Goal: Information Seeking & Learning: Learn about a topic

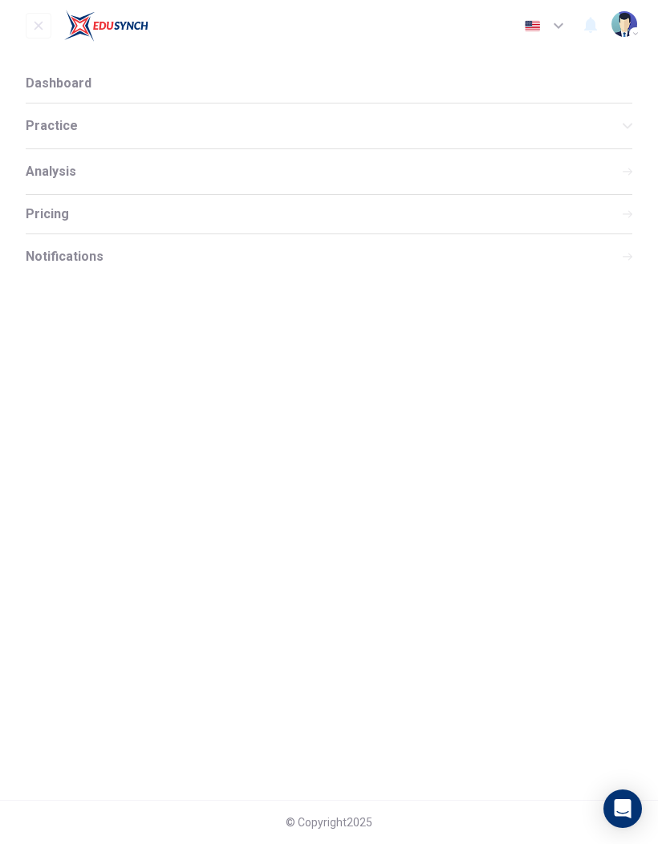
click at [105, 82] on li "Dashboard" at bounding box center [329, 83] width 607 height 39
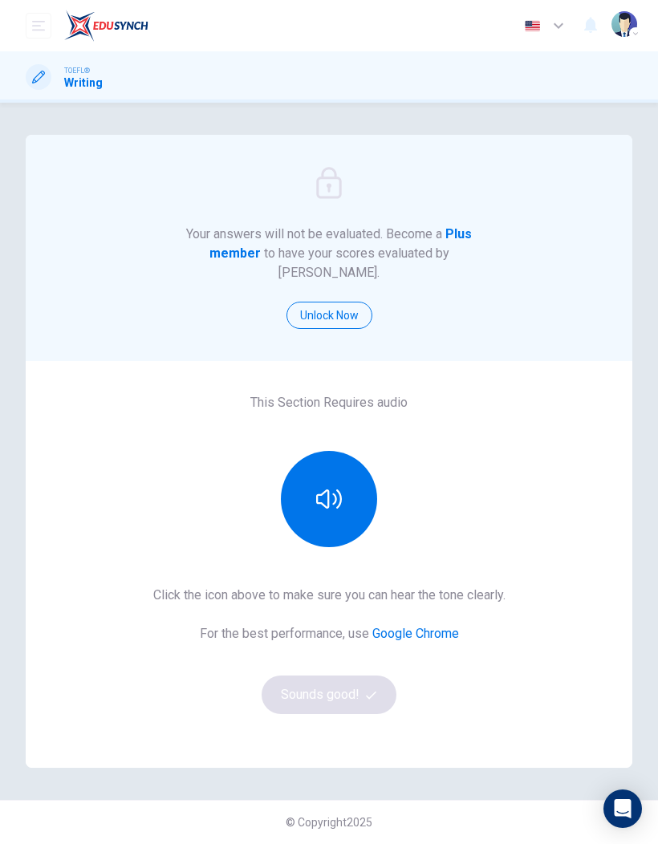
click at [30, 32] on button "open mobile menu" at bounding box center [39, 26] width 26 height 26
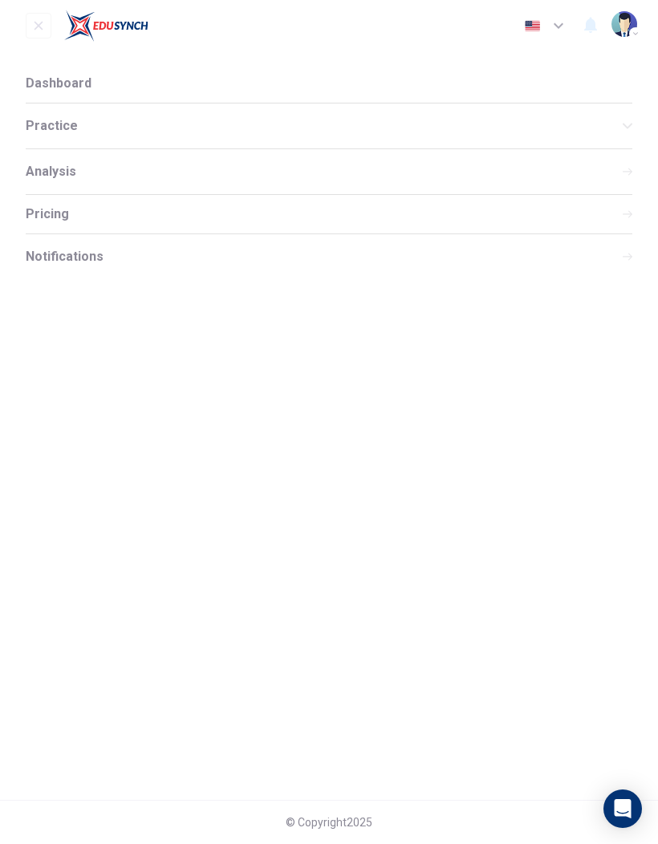
click at [105, 123] on span "Practice" at bounding box center [324, 126] width 597 height 13
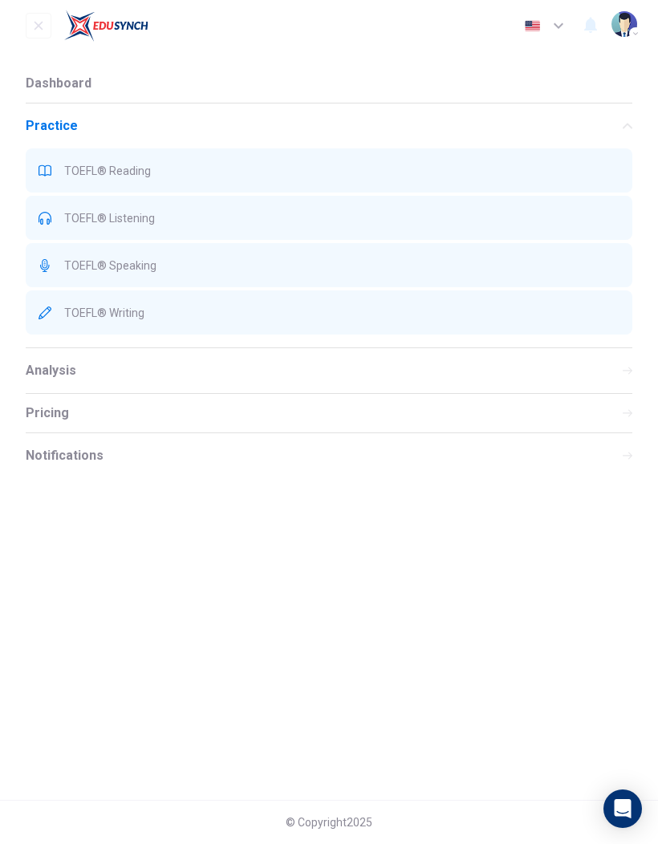
click at [127, 170] on span "TOEFL® Reading" at bounding box center [341, 170] width 555 height 13
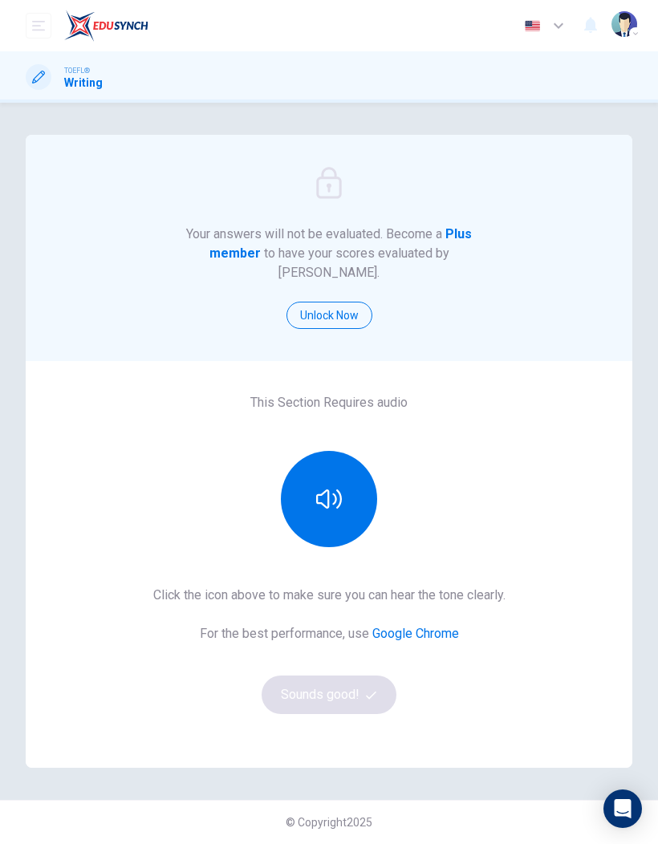
click at [75, 78] on h1 "Writing" at bounding box center [83, 82] width 39 height 13
click at [87, 68] on span "TOEFL®" at bounding box center [77, 70] width 26 height 11
click at [51, 12] on div "Dashboard Practice Analysis Pricing" at bounding box center [87, 26] width 123 height 32
click at [114, 30] on img at bounding box center [106, 26] width 84 height 32
click at [99, 11] on img at bounding box center [106, 26] width 84 height 32
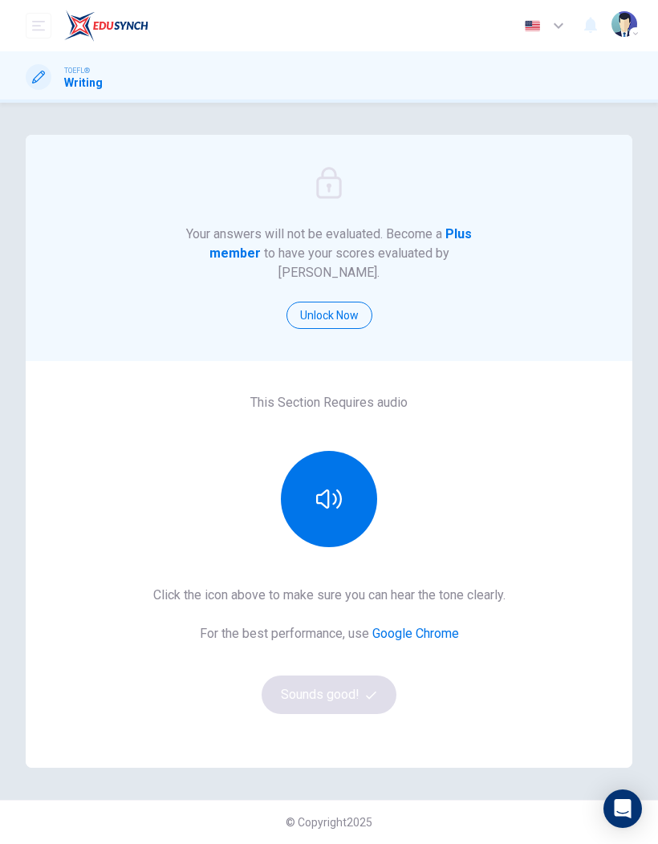
click at [92, 26] on img at bounding box center [106, 26] width 84 height 32
click at [91, 26] on img at bounding box center [106, 26] width 84 height 32
click at [90, 22] on img at bounding box center [106, 26] width 84 height 32
click at [89, 21] on img at bounding box center [106, 26] width 84 height 32
click at [59, 17] on div "Dashboard Practice Analysis Pricing" at bounding box center [87, 26] width 123 height 32
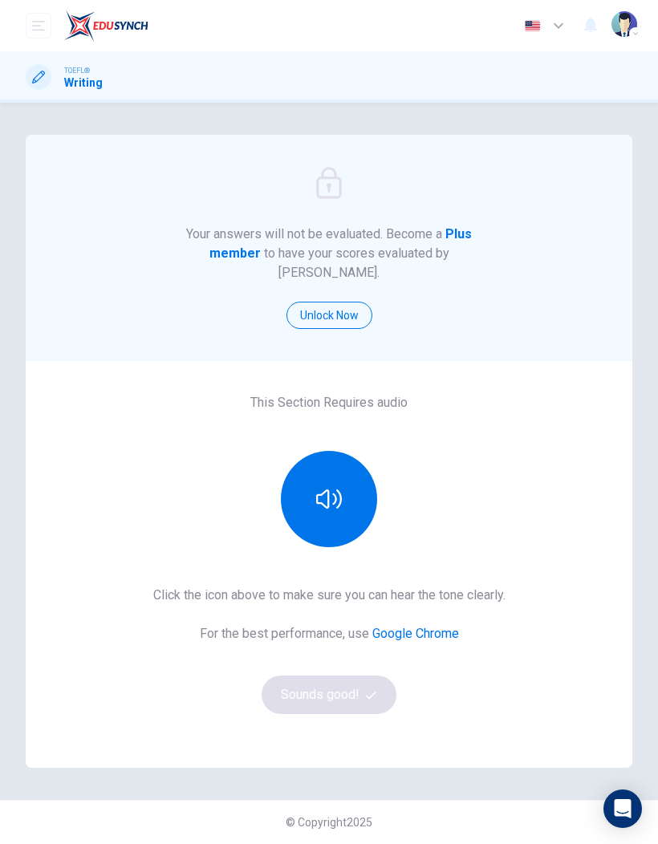
click at [58, 17] on div "Dashboard Practice Analysis Pricing" at bounding box center [87, 26] width 123 height 32
click at [52, 73] on div "TOEFL® Writing" at bounding box center [64, 77] width 77 height 26
click at [85, 76] on h1 "Writing" at bounding box center [83, 82] width 39 height 13
click at [23, 8] on div "Dashboard Practice Analysis Pricing English en ​ Deeptisree" at bounding box center [329, 25] width 658 height 51
click at [102, 15] on img at bounding box center [106, 26] width 84 height 32
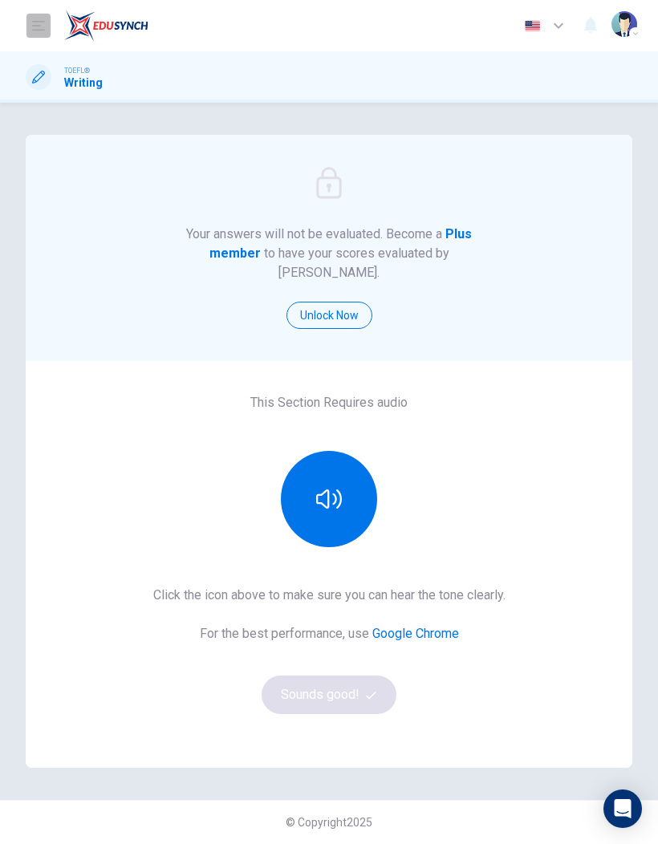
click at [41, 22] on icon "open mobile menu" at bounding box center [38, 26] width 13 height 10
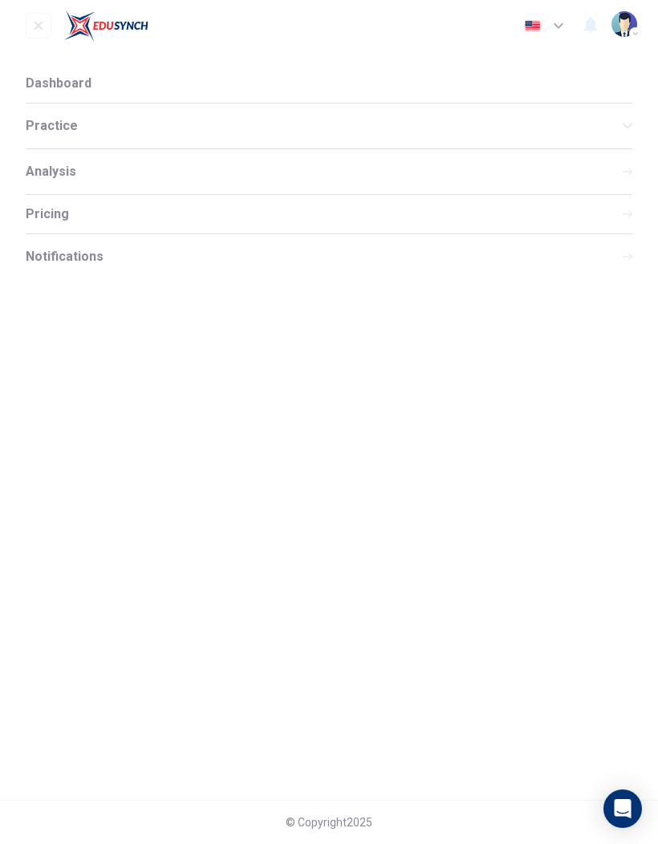
click at [61, 84] on span "Dashboard" at bounding box center [59, 83] width 66 height 13
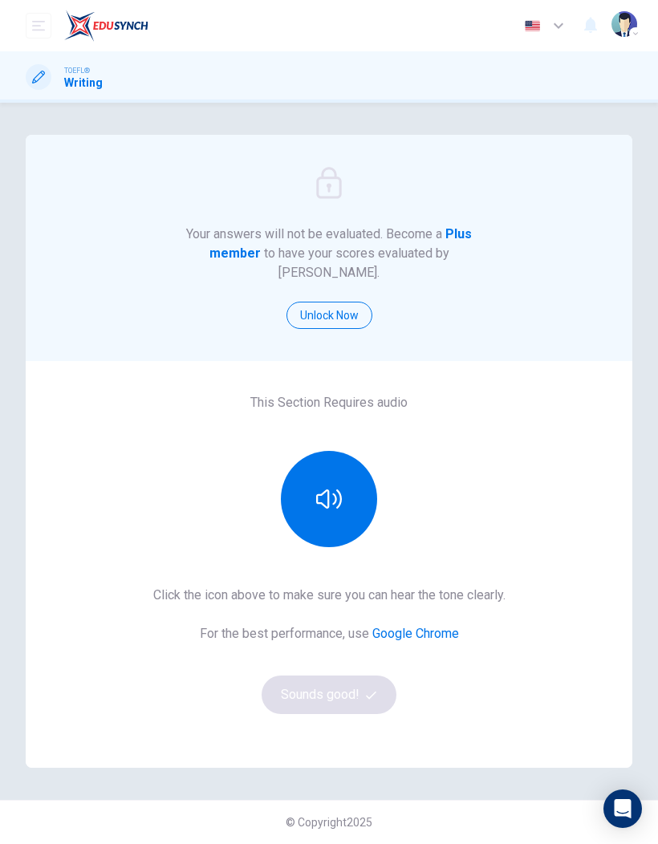
click at [80, 81] on h1 "Writing" at bounding box center [83, 82] width 39 height 13
click at [43, 28] on icon "open mobile menu" at bounding box center [38, 25] width 13 height 13
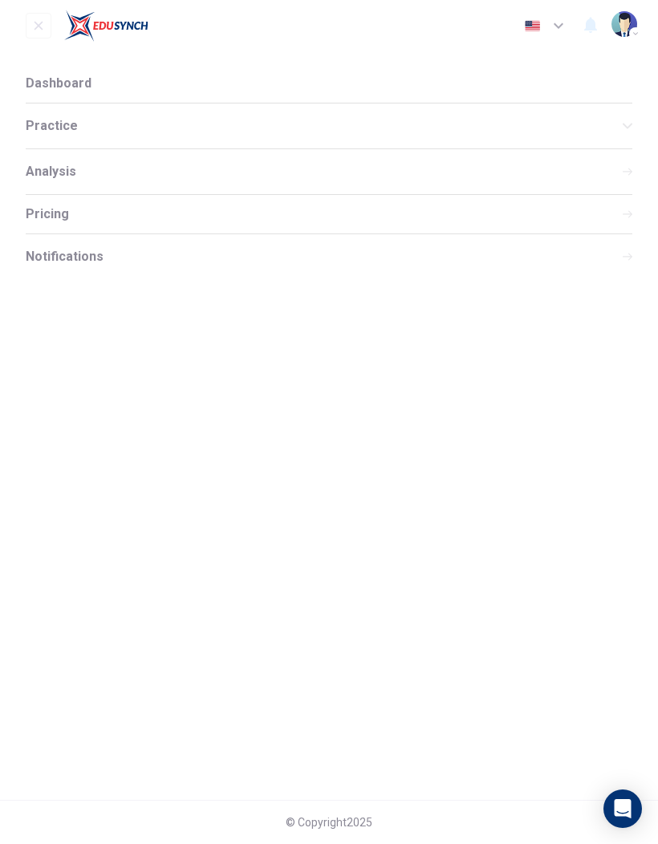
click at [108, 172] on div "Analysis" at bounding box center [329, 171] width 607 height 45
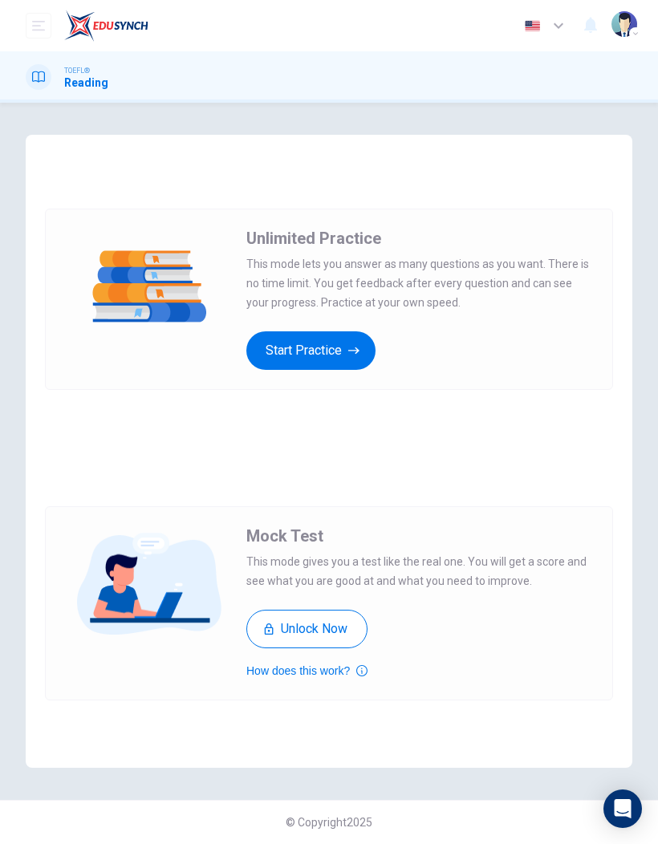
click at [340, 349] on button "Start Practice" at bounding box center [310, 350] width 129 height 39
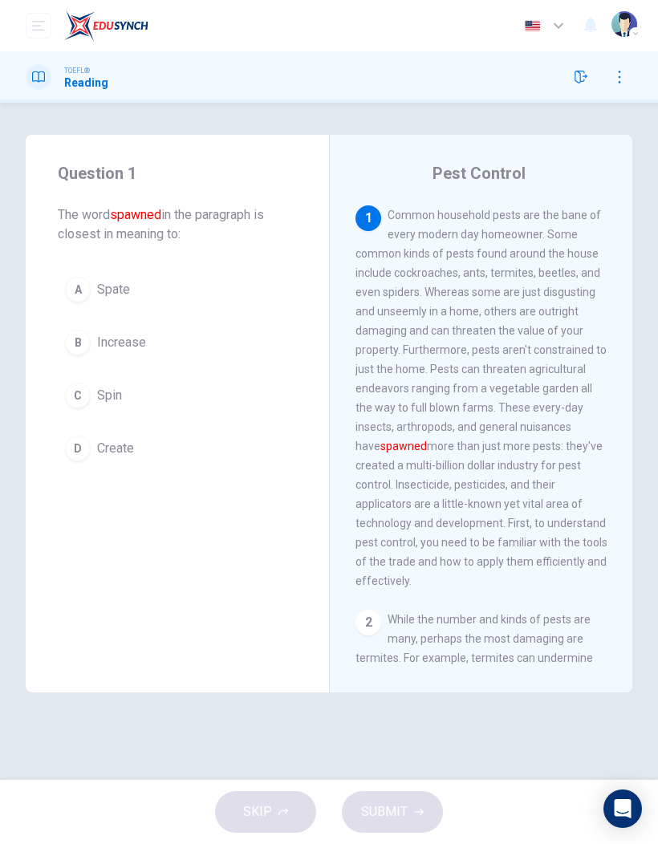
click at [85, 343] on div "B" at bounding box center [78, 343] width 26 height 26
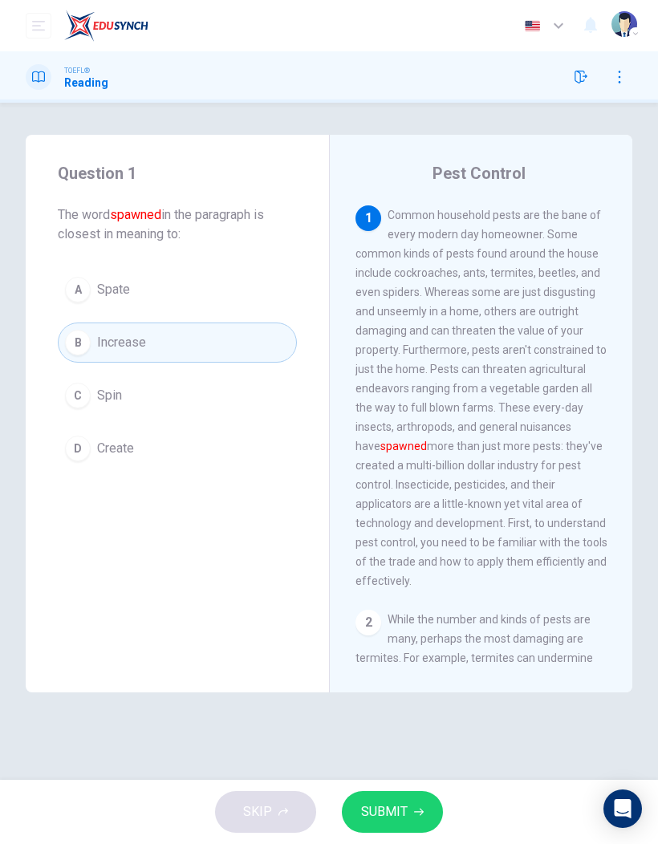
click at [83, 451] on div "D" at bounding box center [78, 449] width 26 height 26
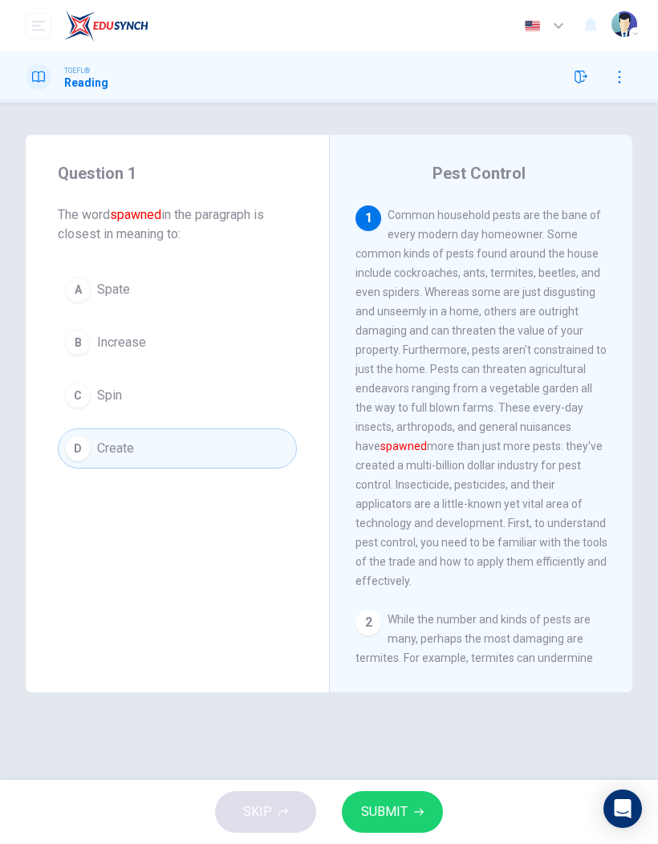
click at [408, 806] on button "SUBMIT" at bounding box center [392, 812] width 101 height 42
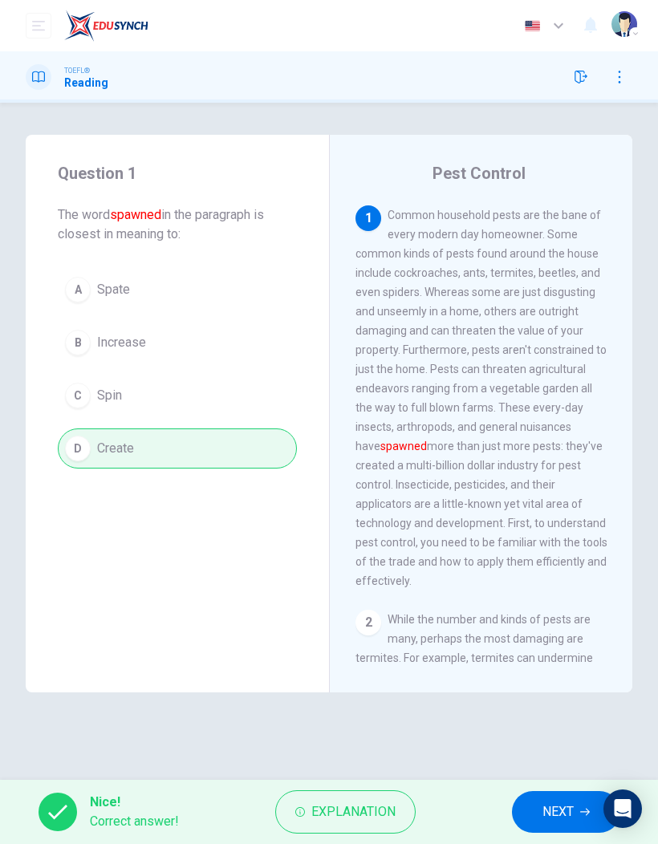
click at [313, 819] on span "Explanation" at bounding box center [353, 812] width 84 height 22
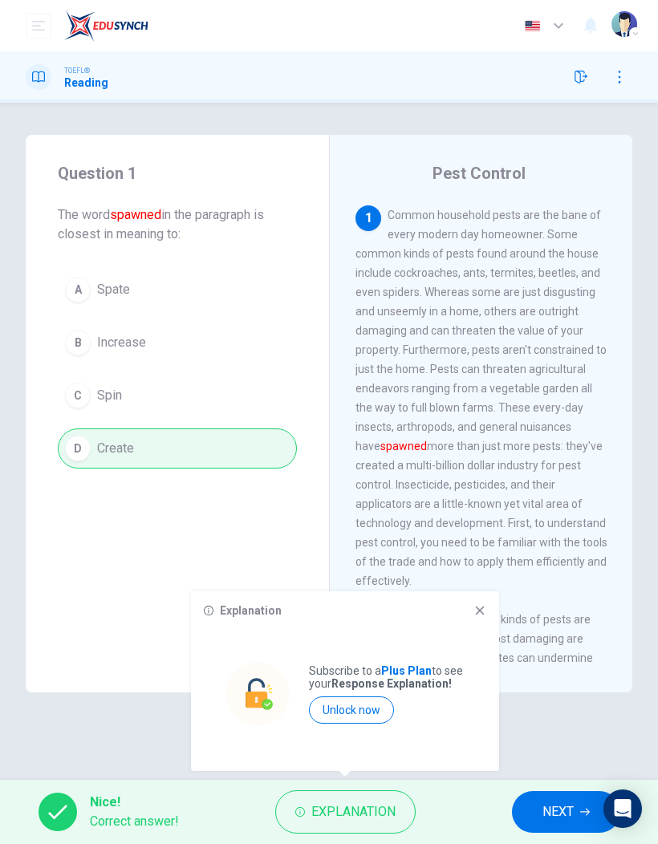
click at [482, 605] on icon at bounding box center [479, 610] width 13 height 13
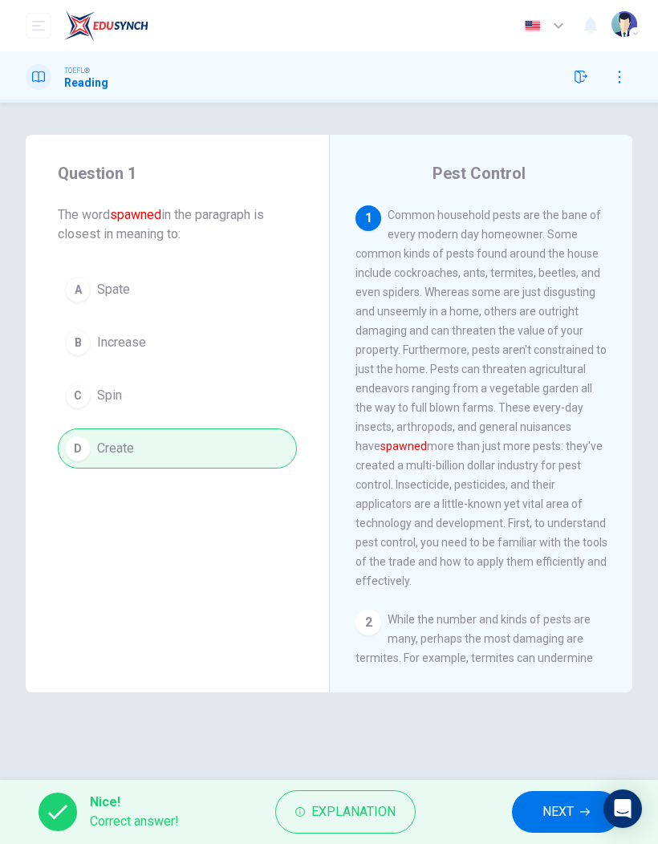
click at [562, 817] on span "NEXT" at bounding box center [557, 812] width 31 height 22
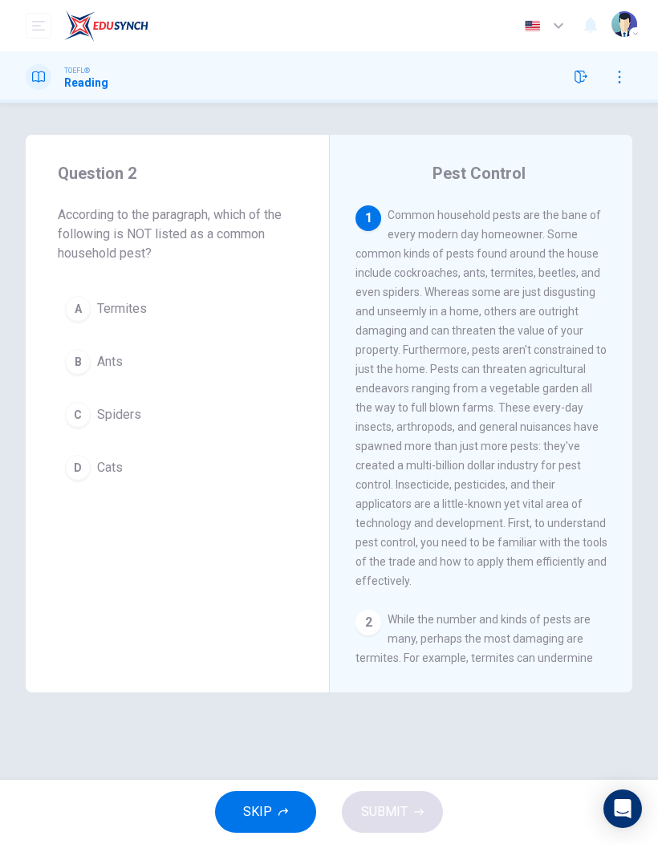
click at [83, 468] on div "D" at bounding box center [78, 468] width 26 height 26
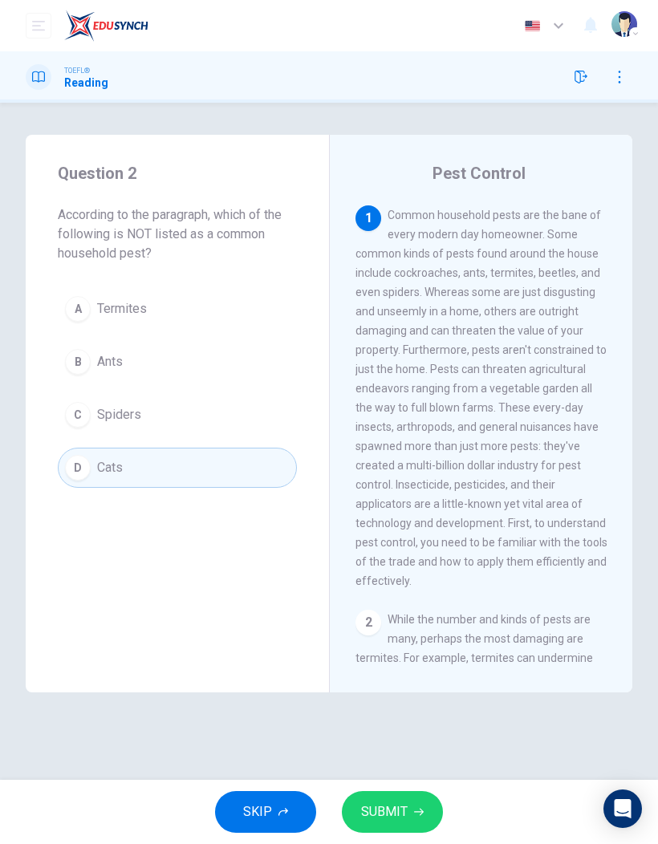
click at [394, 821] on span "SUBMIT" at bounding box center [384, 812] width 47 height 22
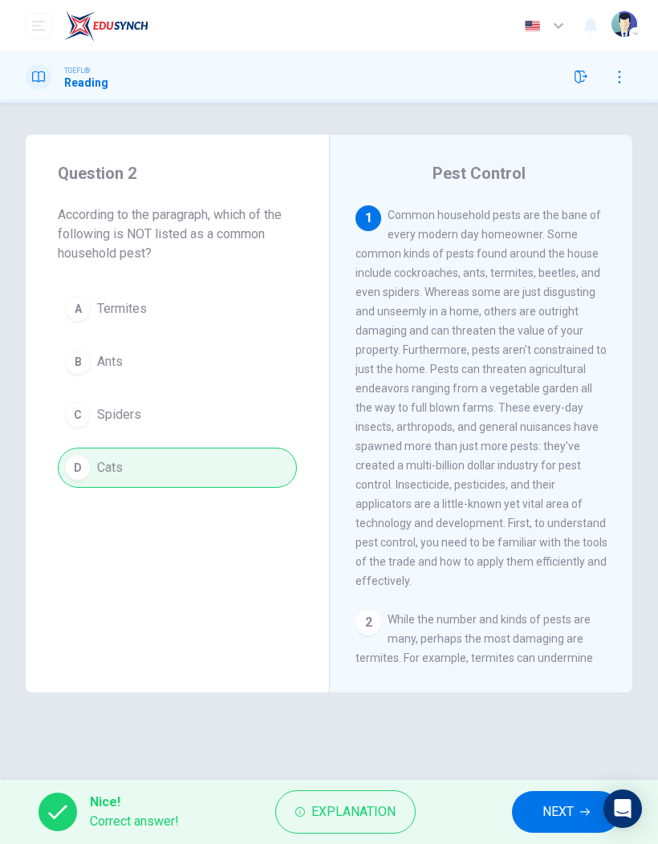
click at [552, 818] on span "NEXT" at bounding box center [557, 812] width 31 height 22
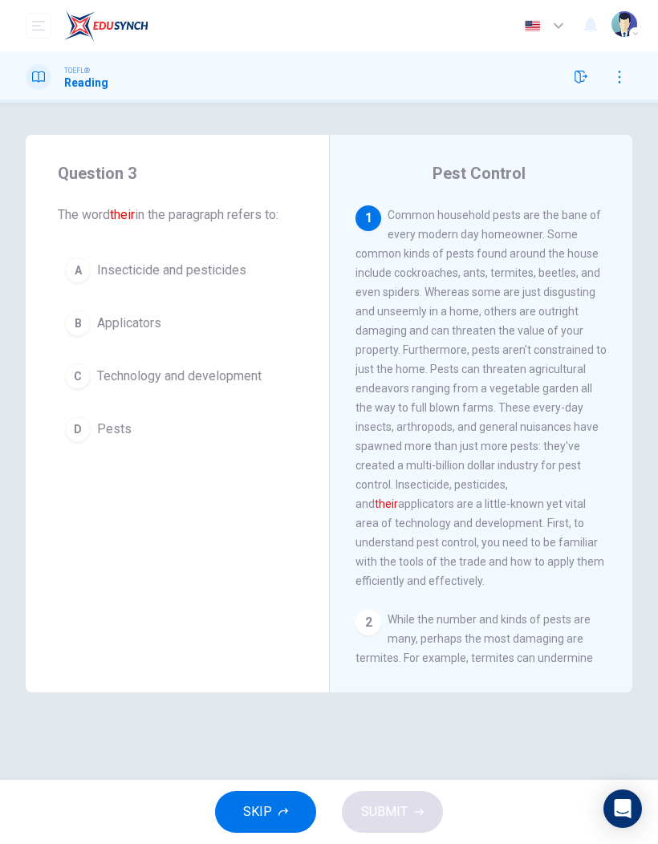
click at [86, 274] on div "A" at bounding box center [78, 271] width 26 height 26
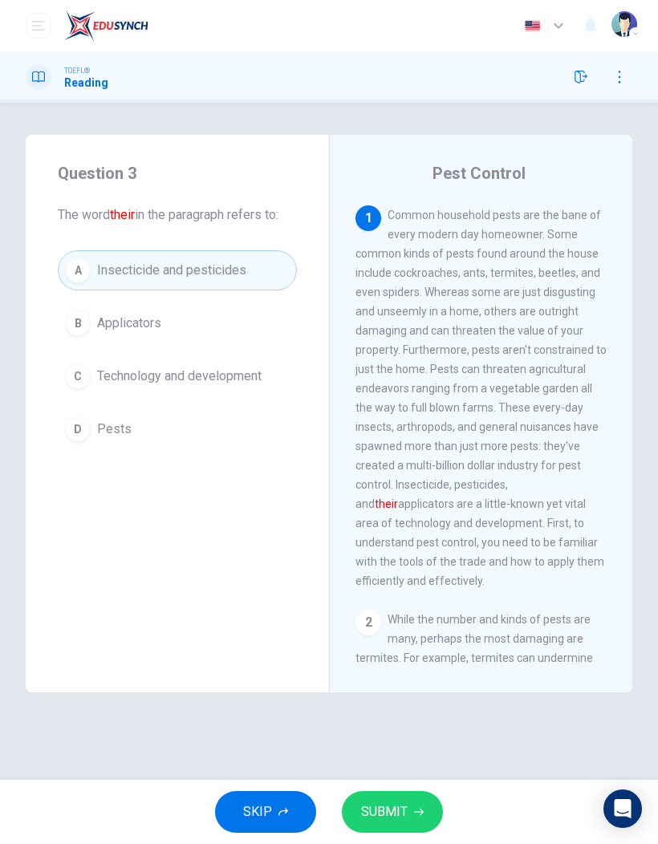
click at [367, 811] on span "SUBMIT" at bounding box center [384, 812] width 47 height 22
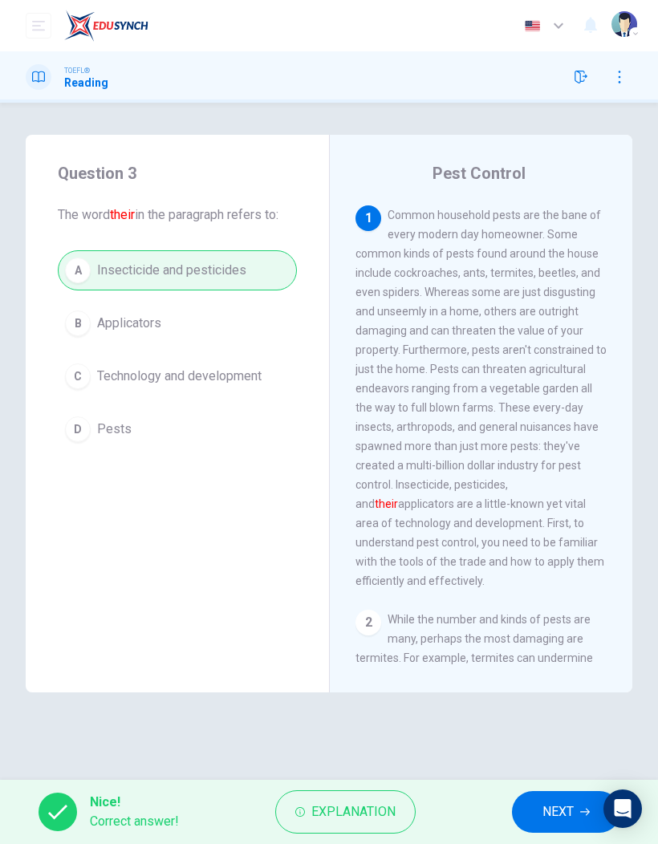
click at [558, 810] on span "NEXT" at bounding box center [557, 812] width 31 height 22
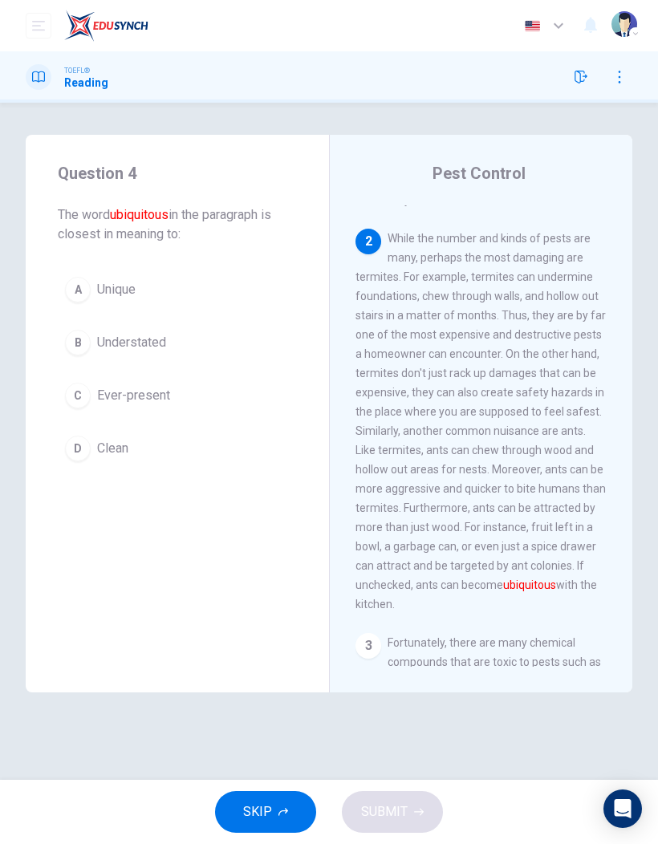
scroll to position [469, 0]
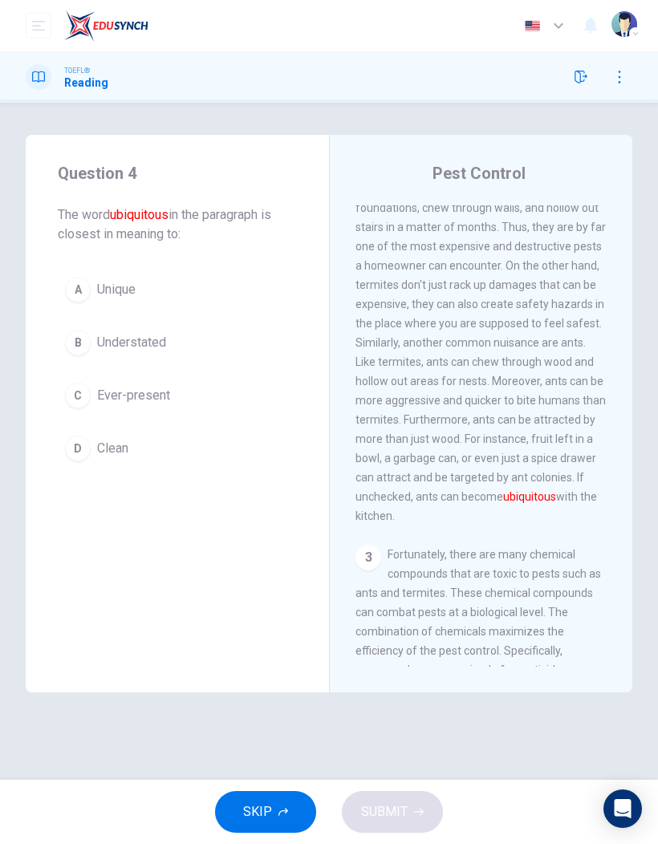
click at [95, 396] on button "C Ever-present" at bounding box center [177, 396] width 239 height 40
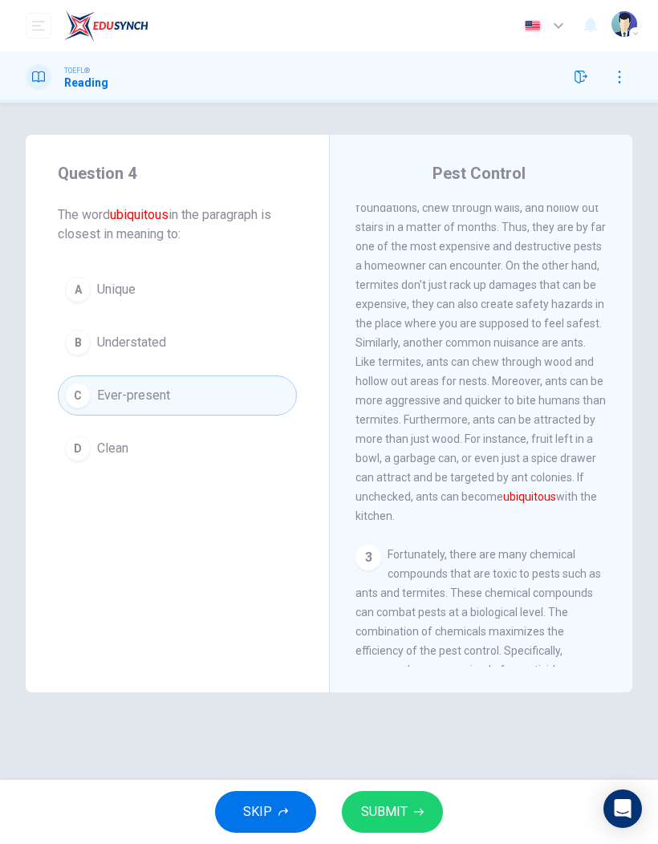
click at [388, 810] on span "SUBMIT" at bounding box center [384, 812] width 47 height 22
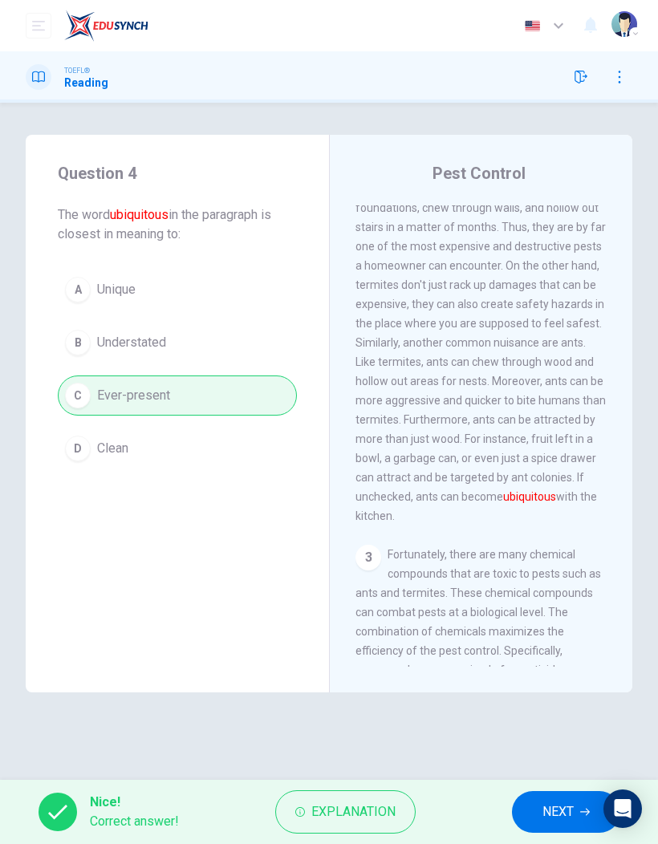
click at [557, 806] on span "NEXT" at bounding box center [557, 812] width 31 height 22
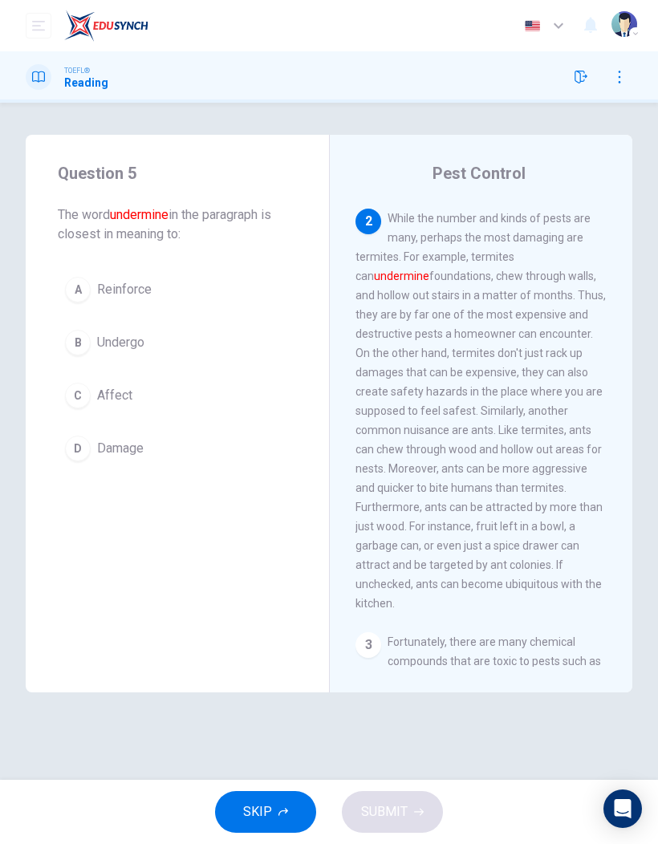
scroll to position [385, 0]
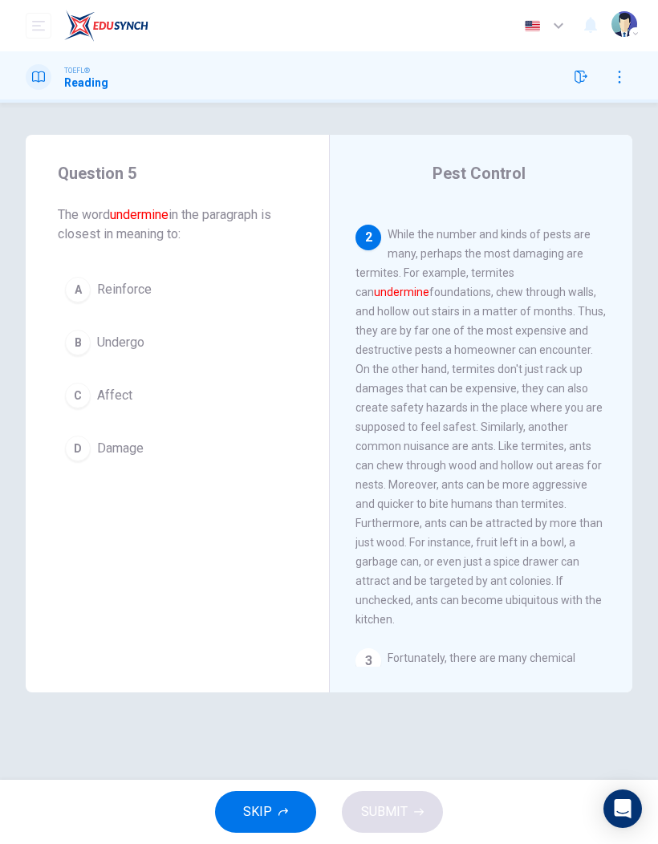
click at [87, 400] on div "C" at bounding box center [78, 396] width 26 height 26
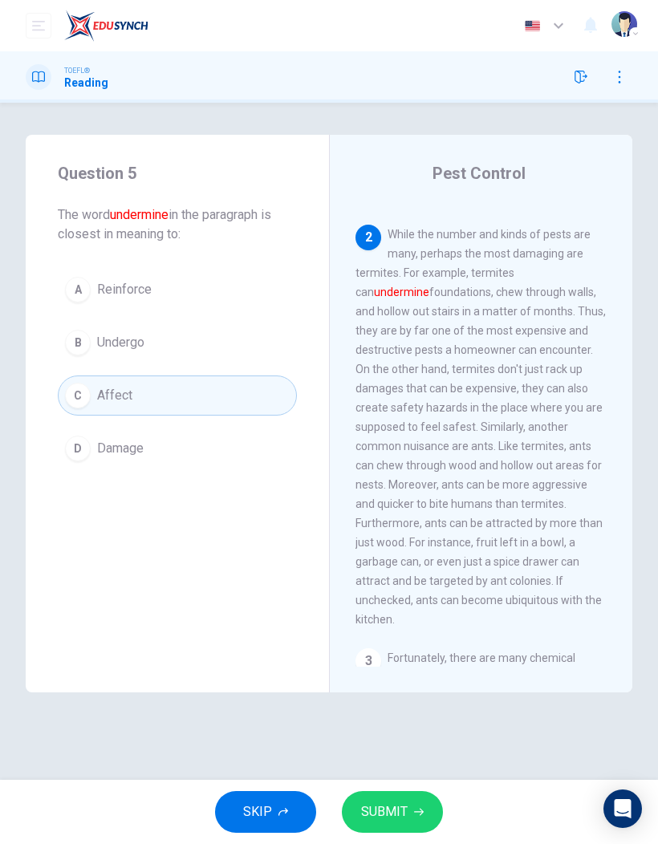
click at [132, 451] on span "Damage" at bounding box center [120, 448] width 47 height 19
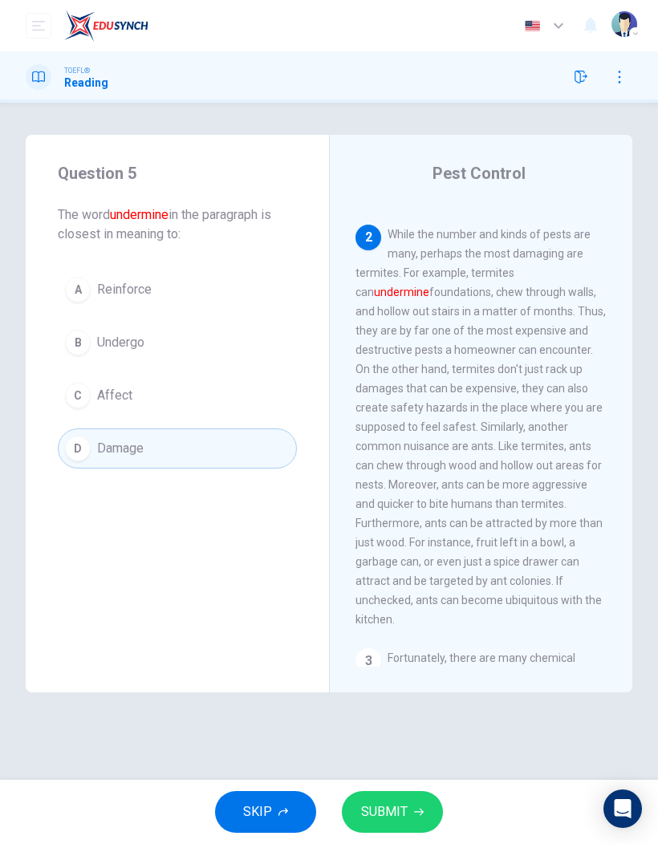
click at [385, 815] on span "SUBMIT" at bounding box center [384, 812] width 47 height 22
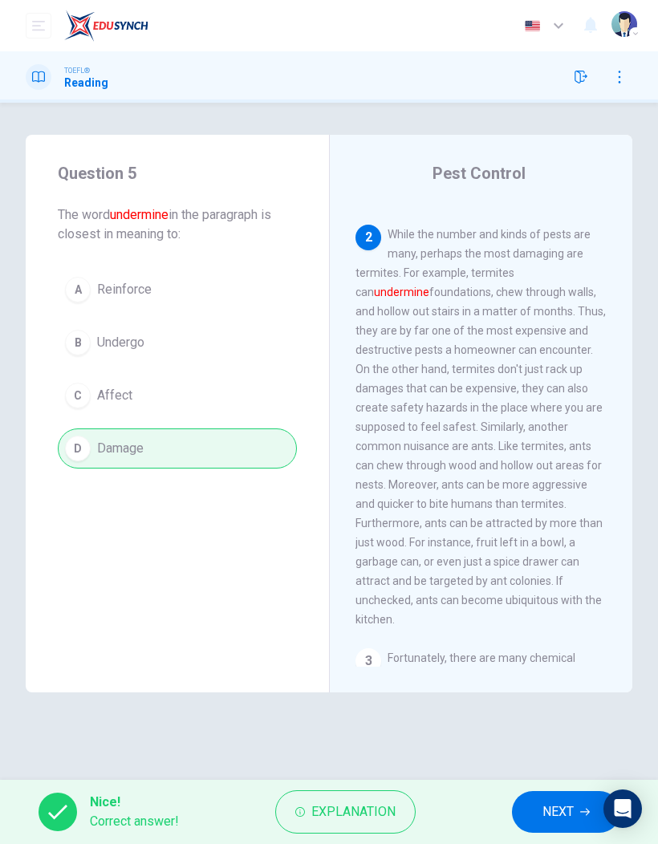
click at [557, 810] on span "NEXT" at bounding box center [557, 812] width 31 height 22
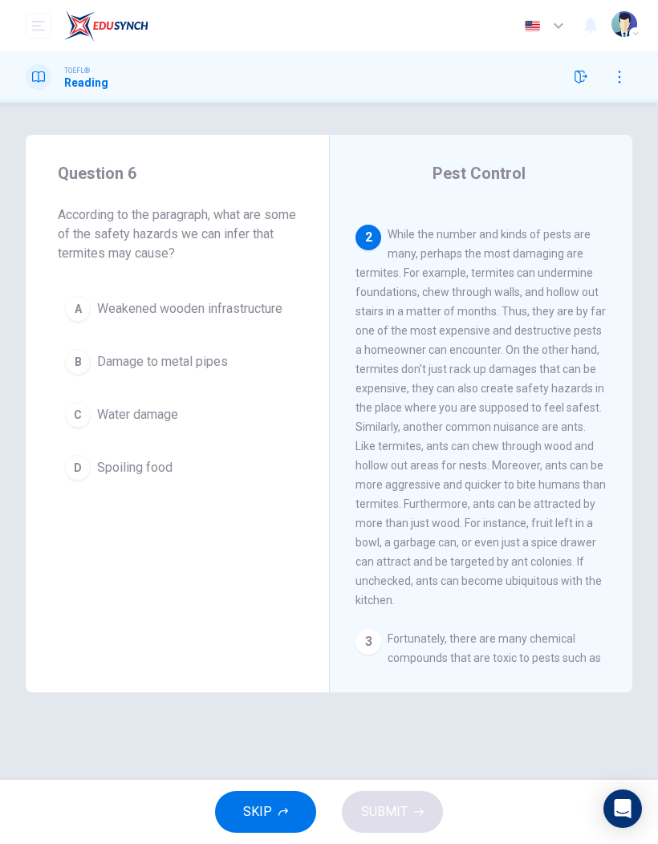
click at [217, 317] on span "Weakened wooden infrastructure" at bounding box center [189, 308] width 185 height 19
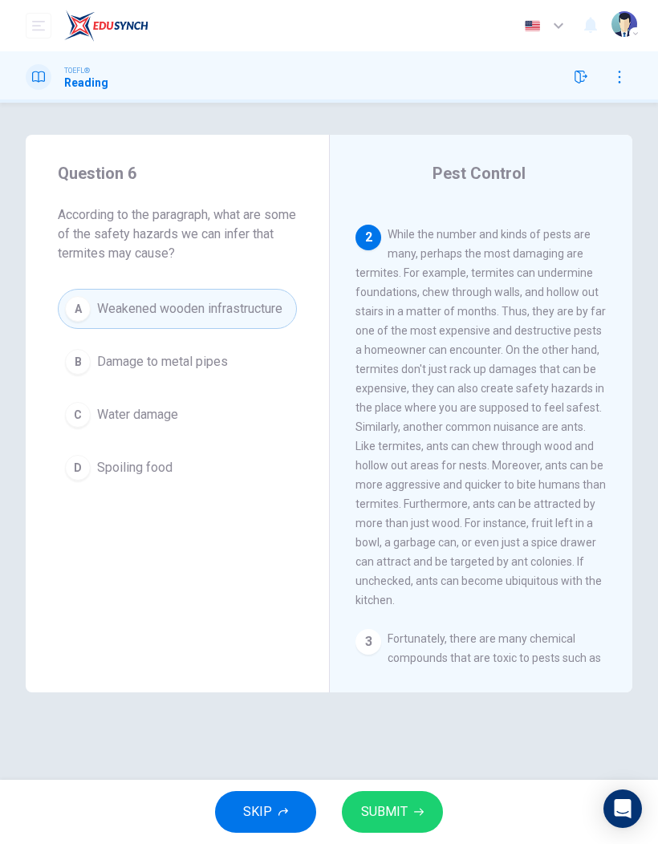
click at [376, 802] on span "SUBMIT" at bounding box center [384, 812] width 47 height 22
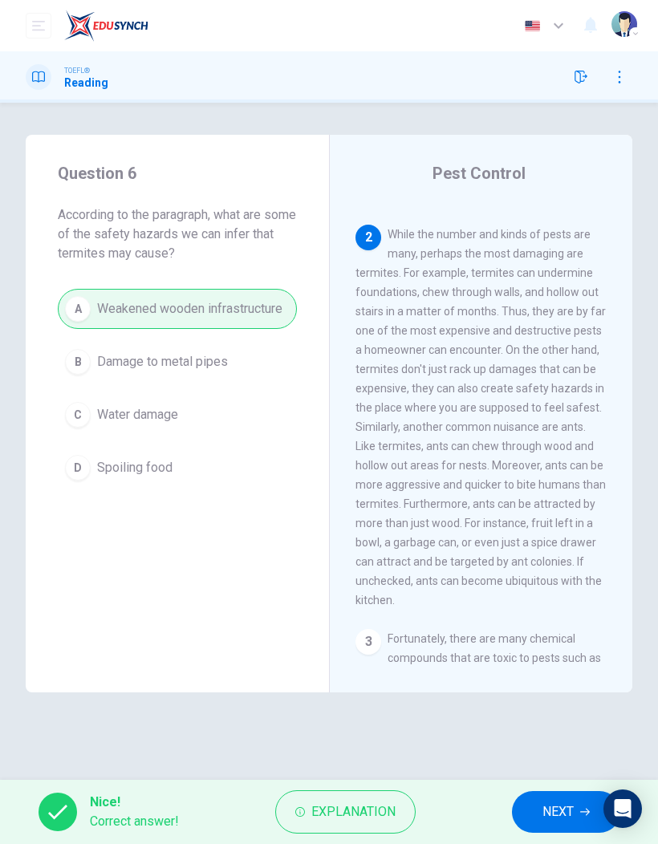
click at [534, 813] on button "NEXT" at bounding box center [566, 812] width 108 height 42
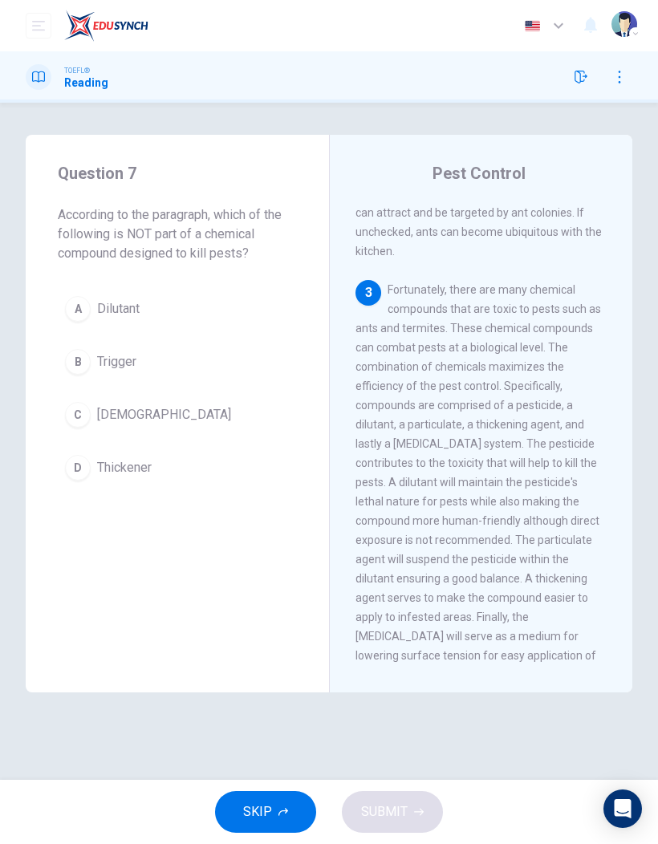
scroll to position [733, 0]
click at [583, 541] on span "Fortunately, there are many chemical compounds that are toxic to pests such as …" at bounding box center [478, 484] width 246 height 398
click at [92, 355] on button "B Trigger" at bounding box center [177, 362] width 239 height 40
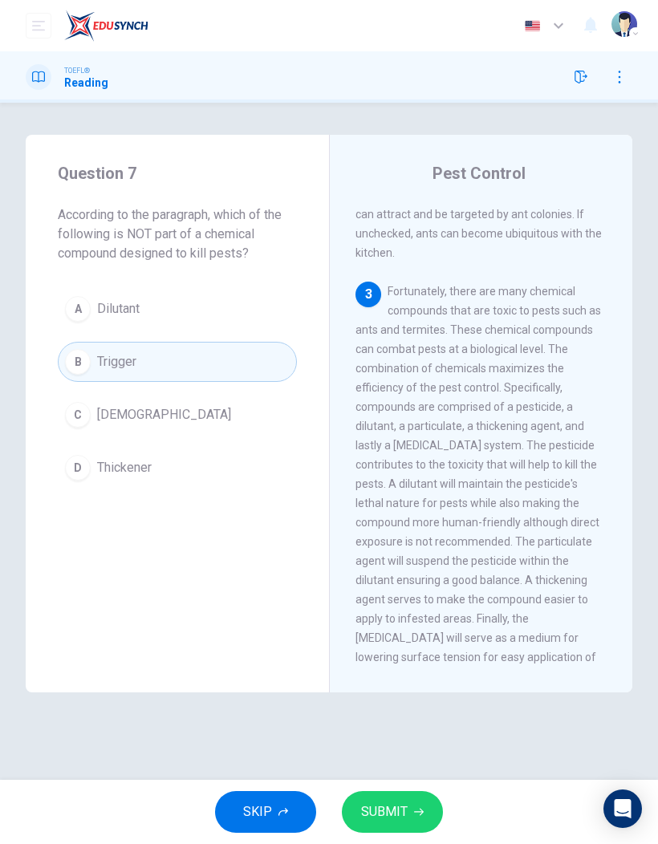
click at [393, 822] on span "SUBMIT" at bounding box center [384, 812] width 47 height 22
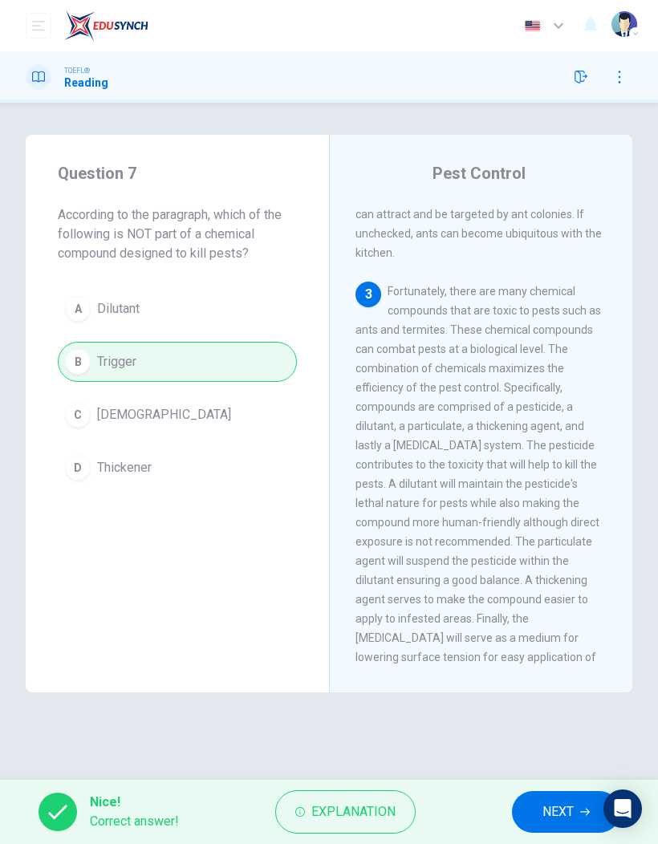
click at [542, 814] on span "NEXT" at bounding box center [557, 812] width 31 height 22
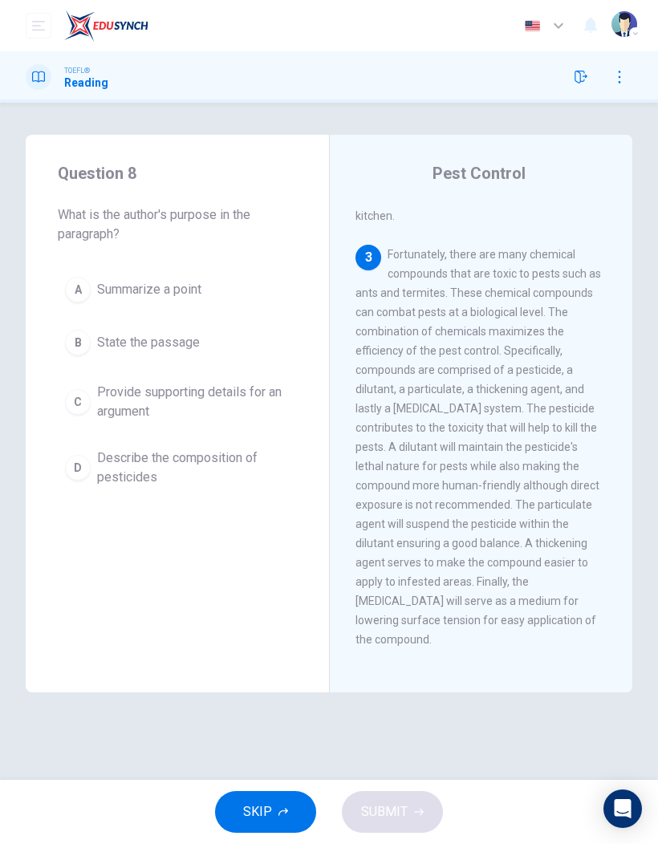
scroll to position [765, 0]
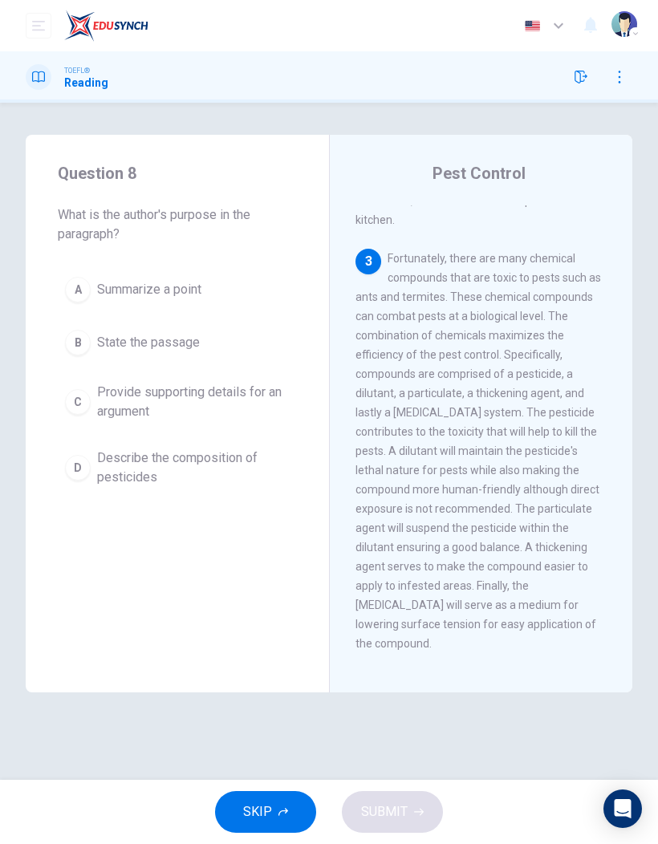
click at [250, 470] on span "Describe the composition of pesticides" at bounding box center [193, 468] width 193 height 39
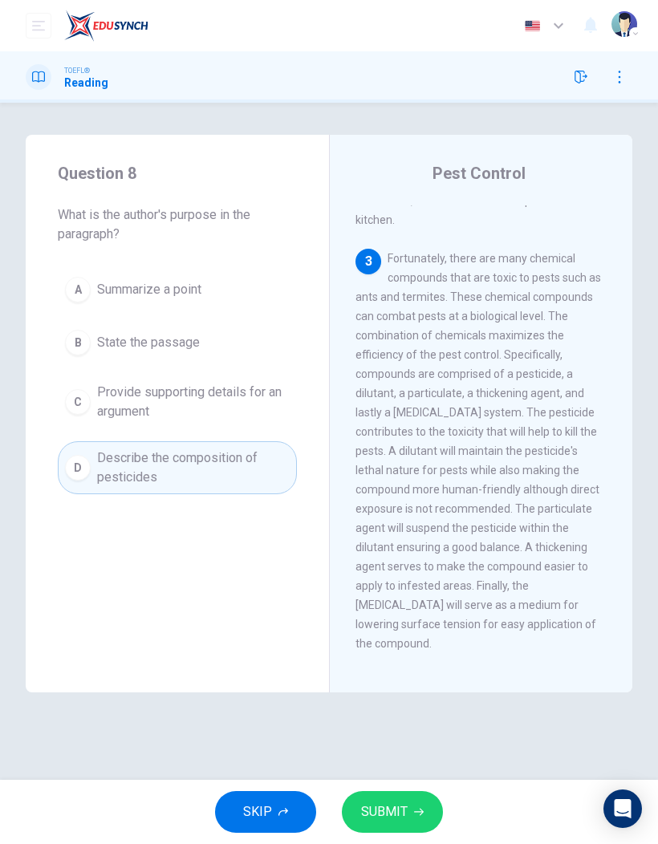
click at [398, 826] on button "SUBMIT" at bounding box center [392, 812] width 101 height 42
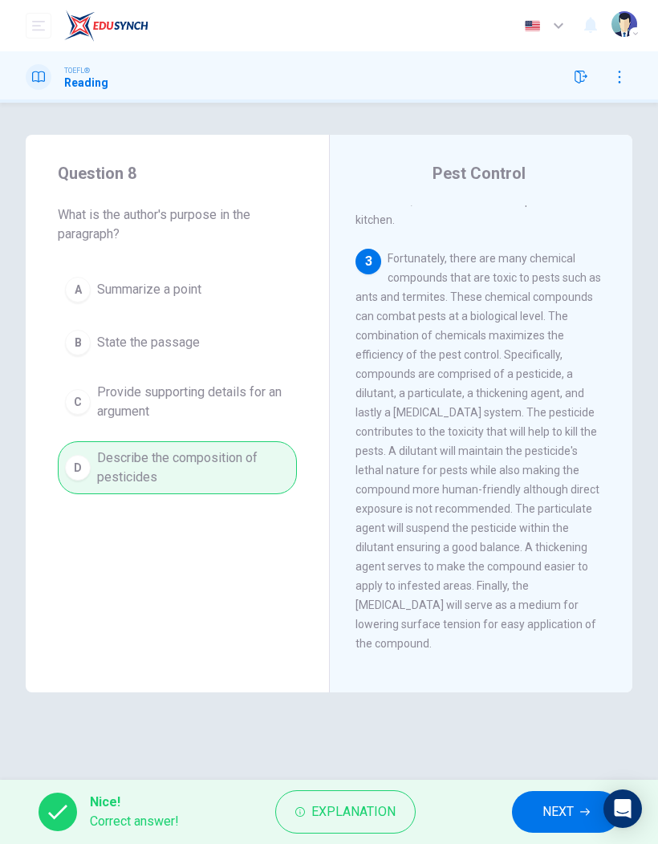
click at [542, 802] on span "NEXT" at bounding box center [557, 812] width 31 height 22
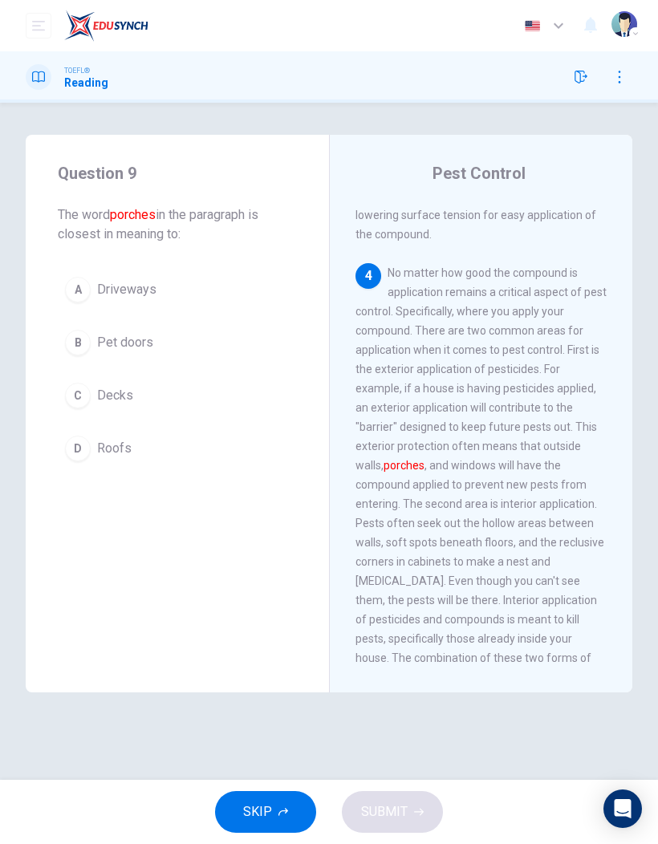
scroll to position [1166, 0]
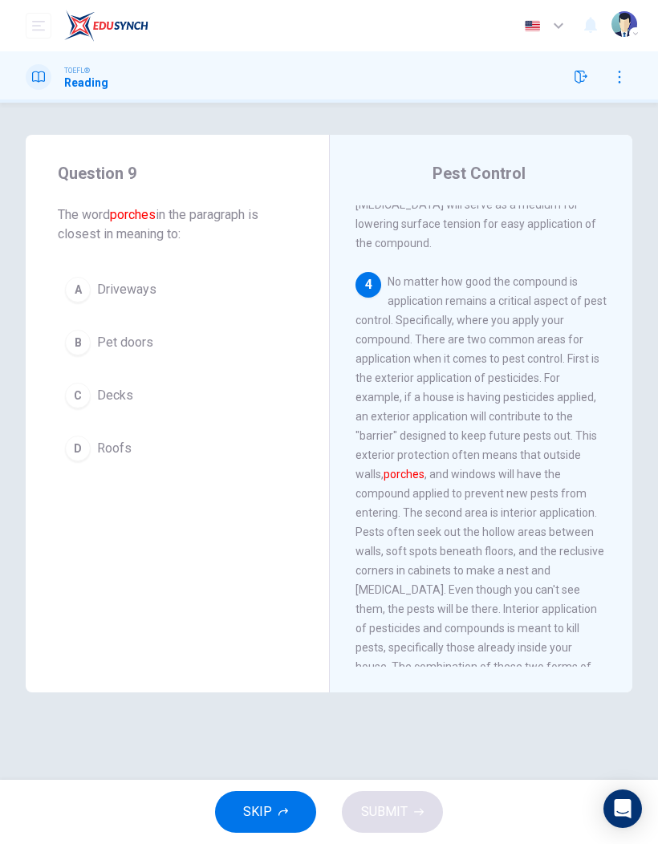
click at [199, 385] on button "C Decks" at bounding box center [177, 396] width 239 height 40
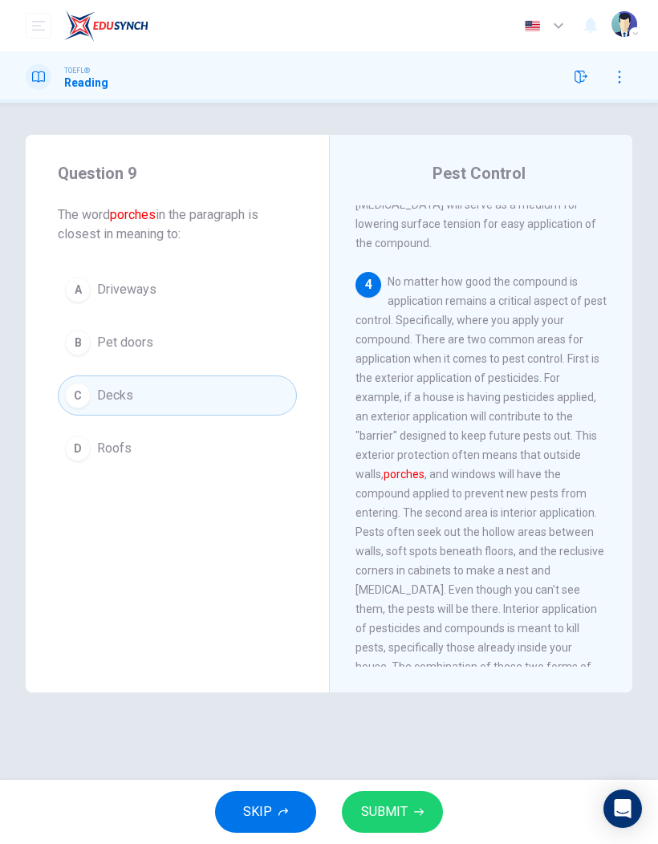
click at [414, 816] on icon "button" at bounding box center [419, 812] width 10 height 10
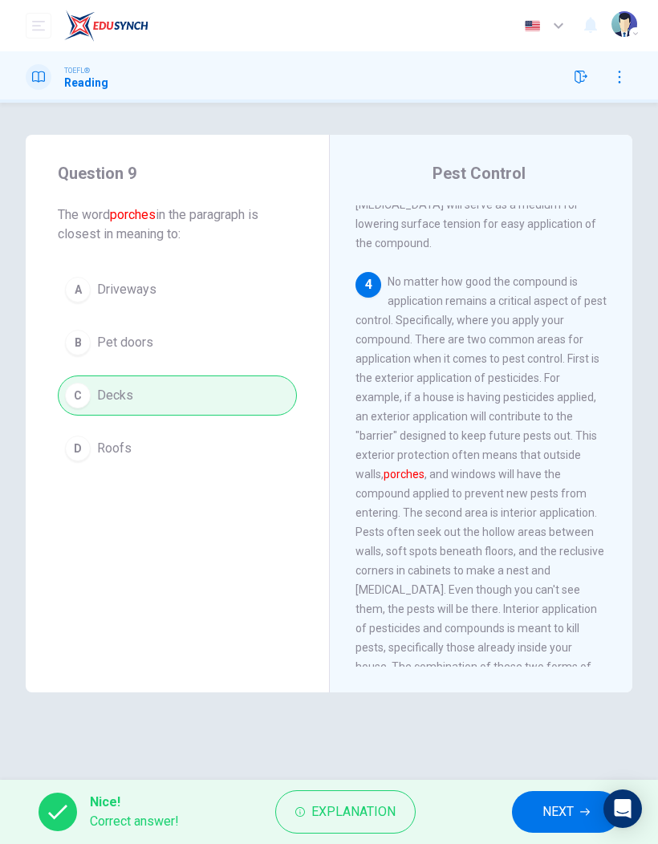
click at [550, 804] on span "NEXT" at bounding box center [557, 812] width 31 height 22
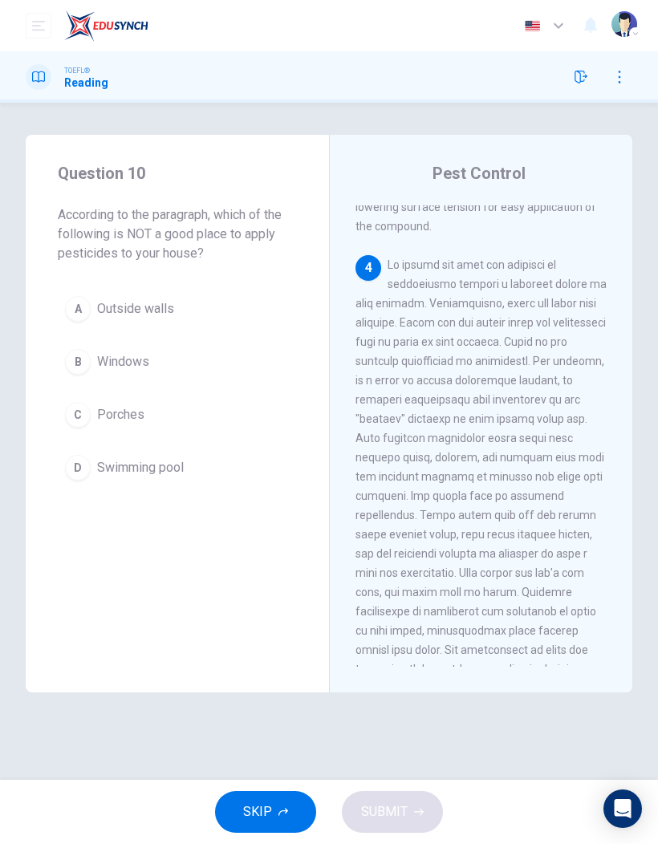
scroll to position [1183, 0]
click at [123, 481] on button "D Swimming pool" at bounding box center [177, 468] width 239 height 40
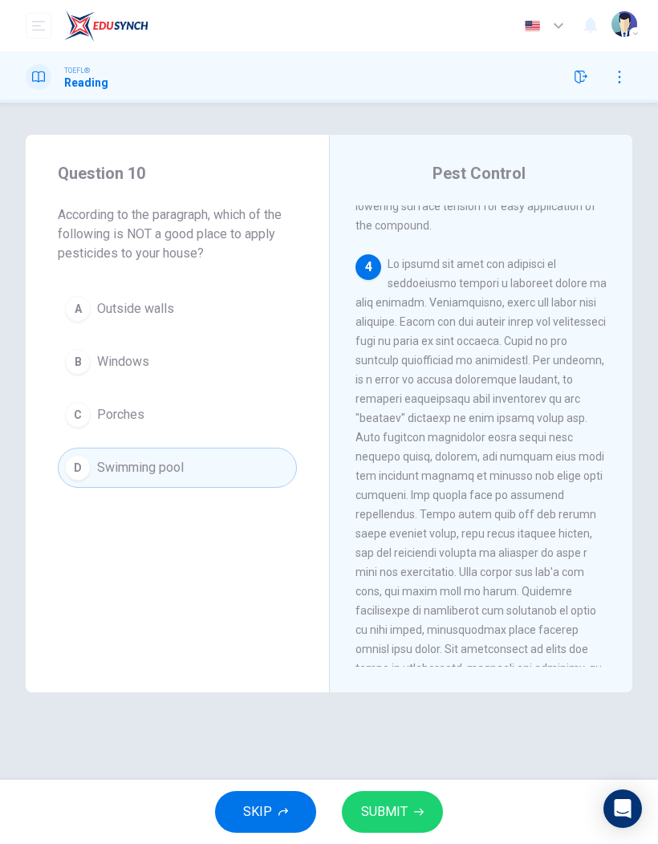
click at [380, 812] on span "SUBMIT" at bounding box center [384, 812] width 47 height 22
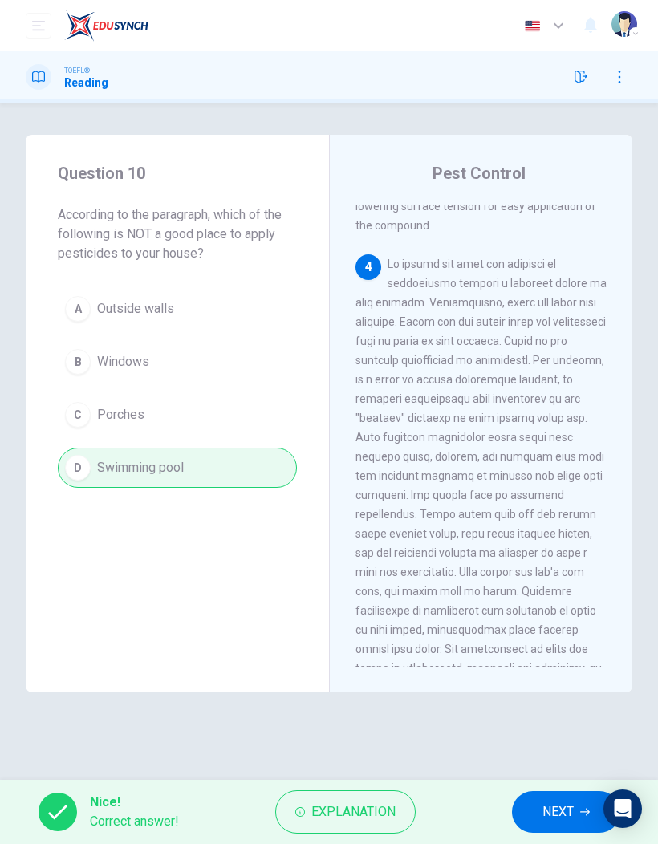
click at [539, 806] on button "NEXT" at bounding box center [566, 812] width 108 height 42
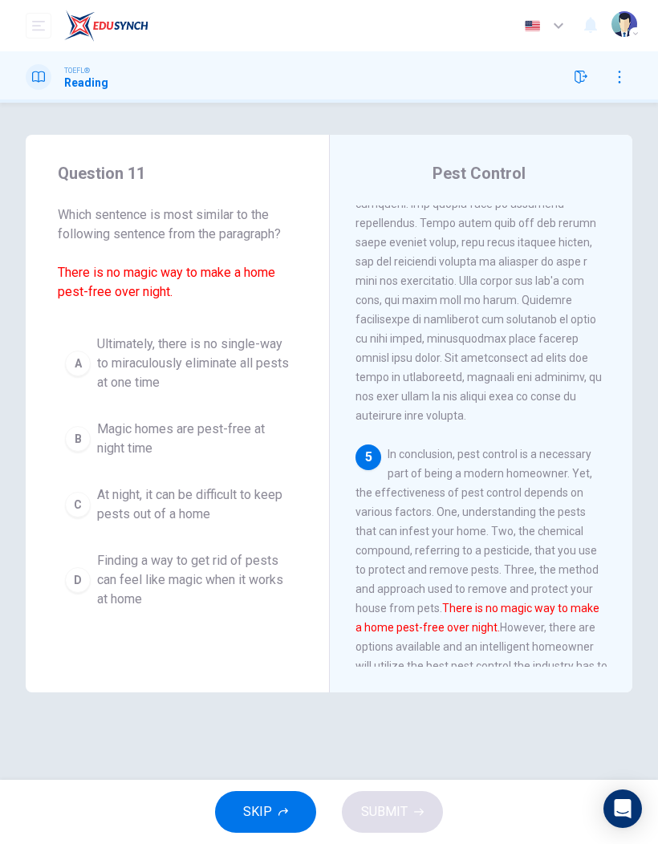
scroll to position [1484, 0]
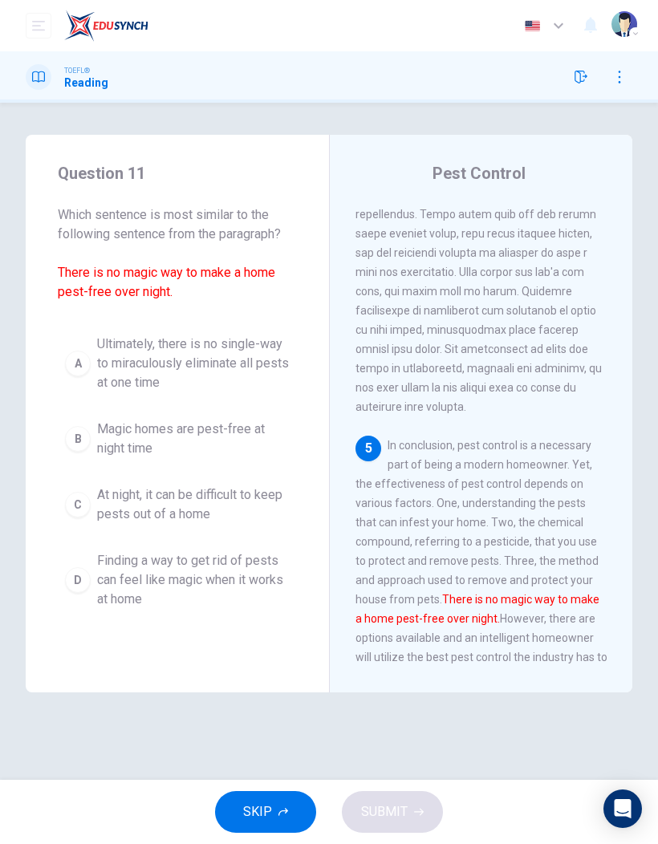
click at [228, 367] on span "Ultimately, there is no single-way to miraculously eliminate all pests at one t…" at bounding box center [193, 364] width 193 height 58
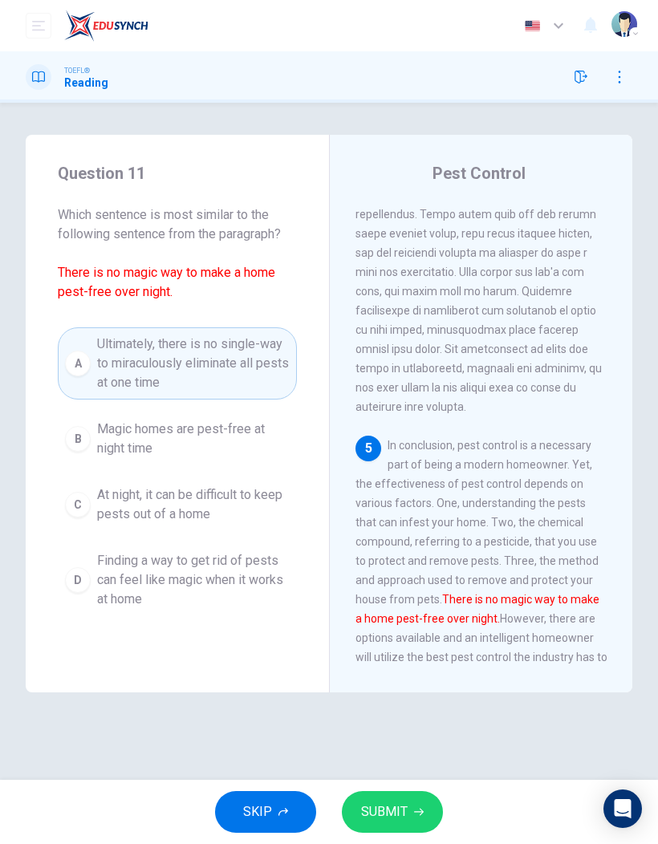
click at [379, 814] on span "SUBMIT" at bounding box center [384, 812] width 47 height 22
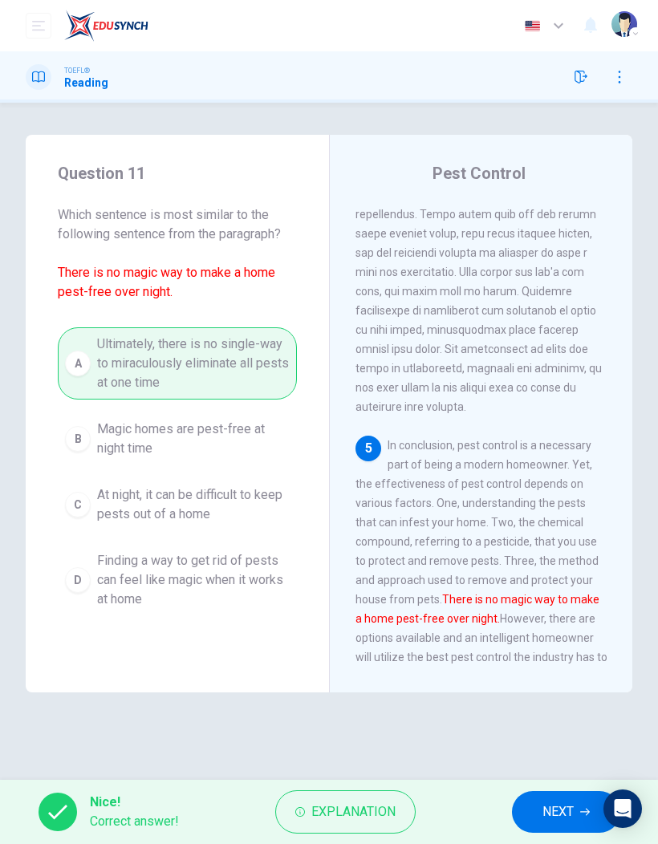
click at [545, 818] on span "NEXT" at bounding box center [557, 812] width 31 height 22
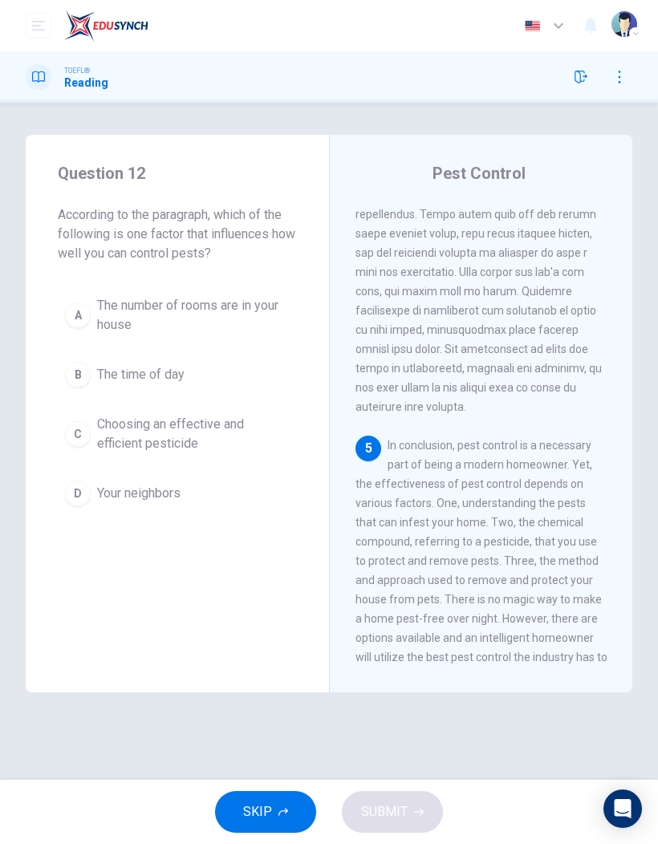
click at [197, 432] on span "Choosing an effective and efficient pesticide" at bounding box center [193, 434] width 193 height 39
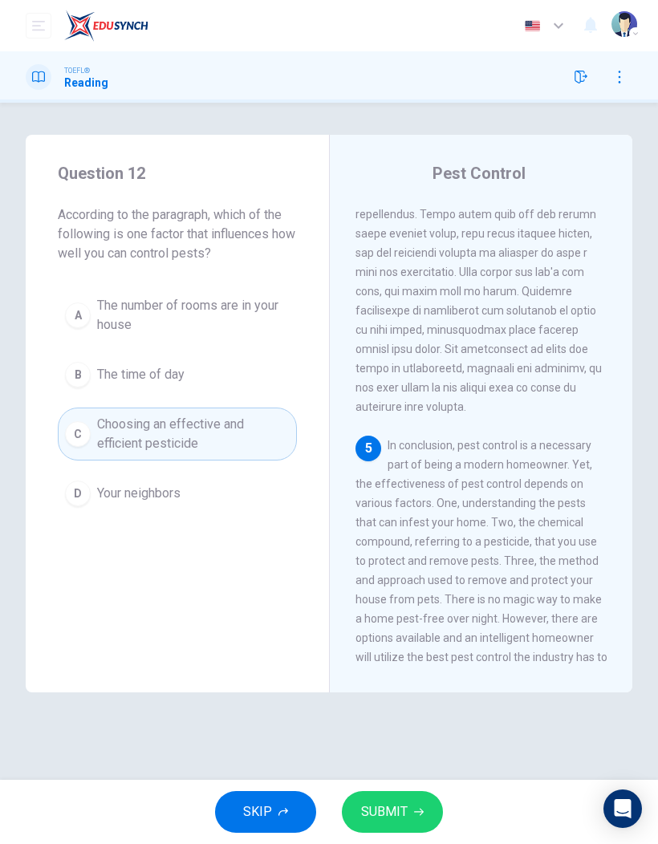
click at [371, 811] on span "SUBMIT" at bounding box center [384, 812] width 47 height 22
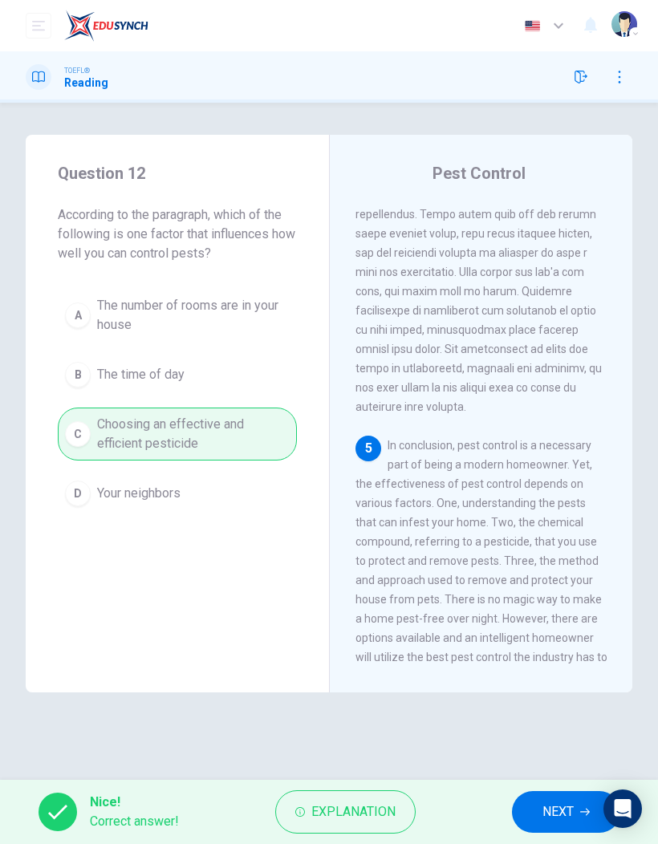
click at [542, 804] on span "NEXT" at bounding box center [557, 812] width 31 height 22
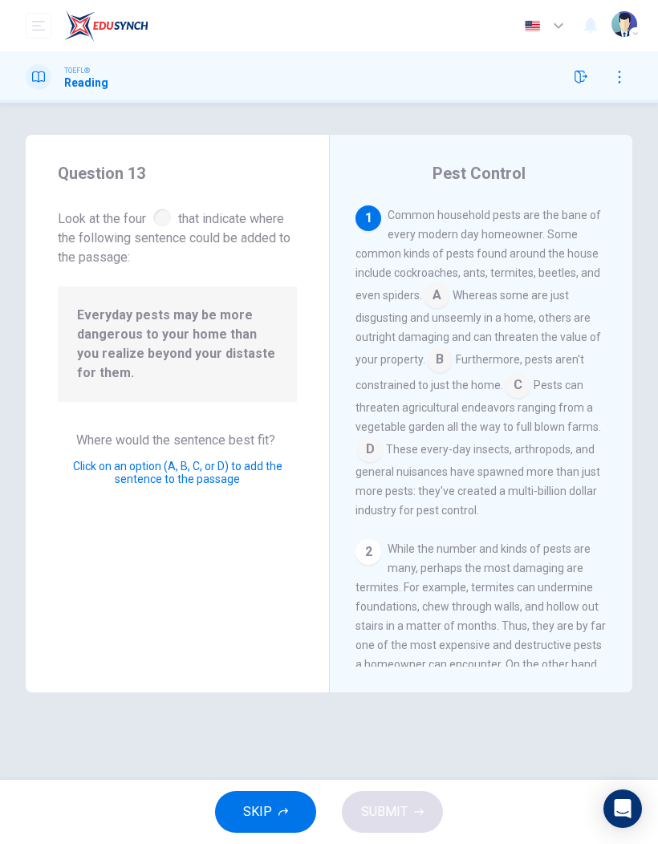
scroll to position [0, 0]
click at [524, 392] on input at bounding box center [518, 387] width 26 height 26
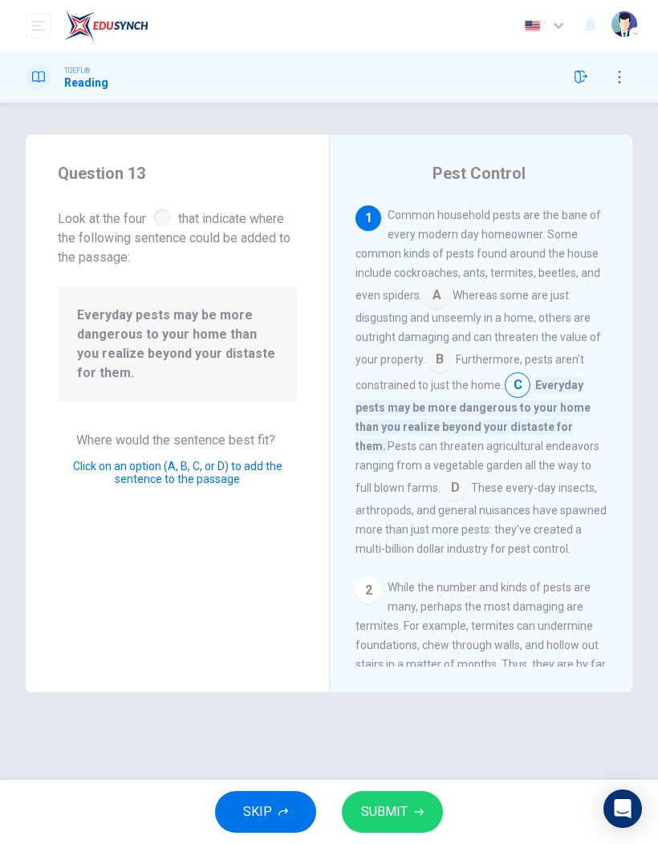
click at [386, 814] on span "SUBMIT" at bounding box center [384, 812] width 47 height 22
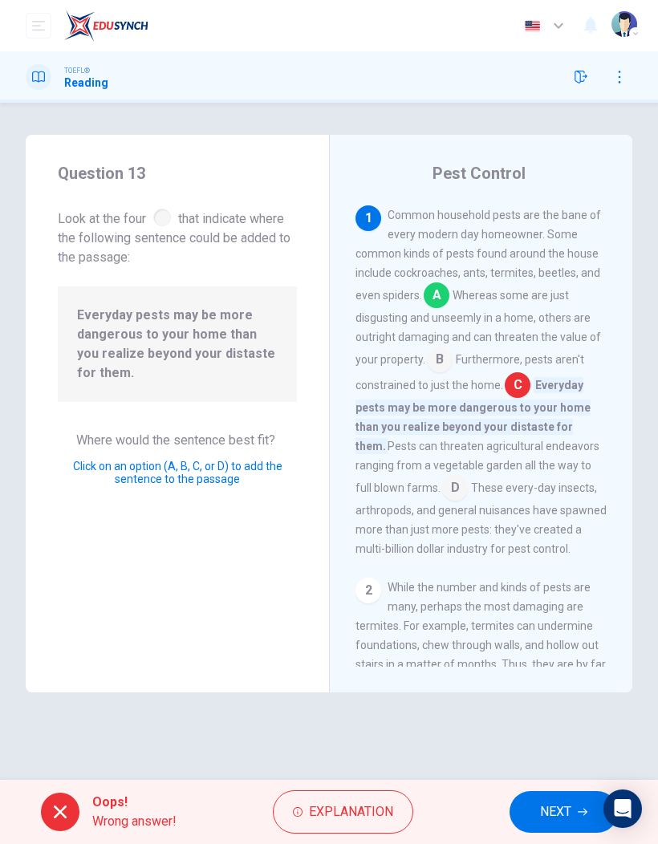
click at [444, 301] on input at bounding box center [437, 297] width 26 height 26
click at [543, 807] on span "NEXT" at bounding box center [555, 812] width 31 height 22
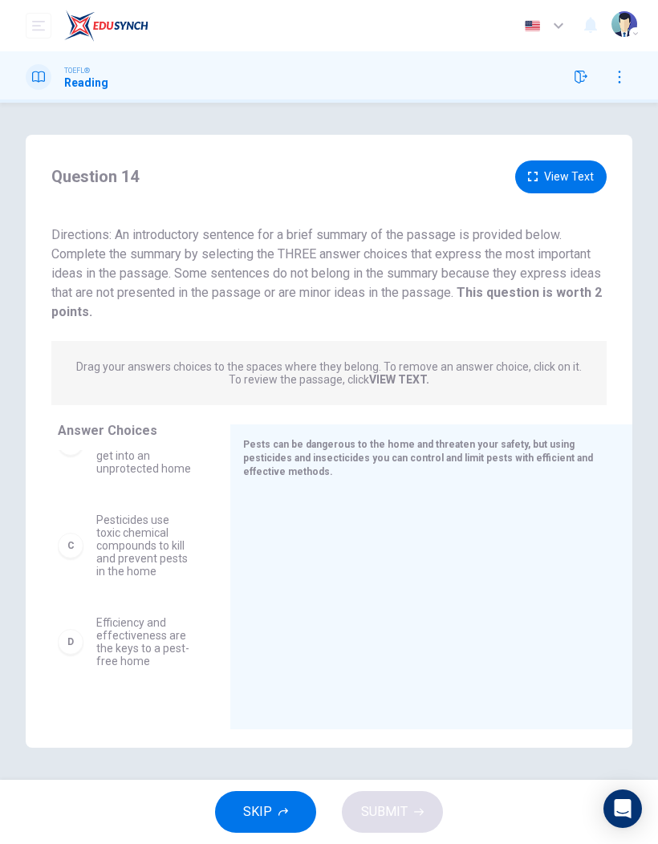
scroll to position [153, 0]
click at [70, 547] on div "C" at bounding box center [71, 547] width 26 height 26
click at [71, 653] on div "D" at bounding box center [71, 644] width 26 height 26
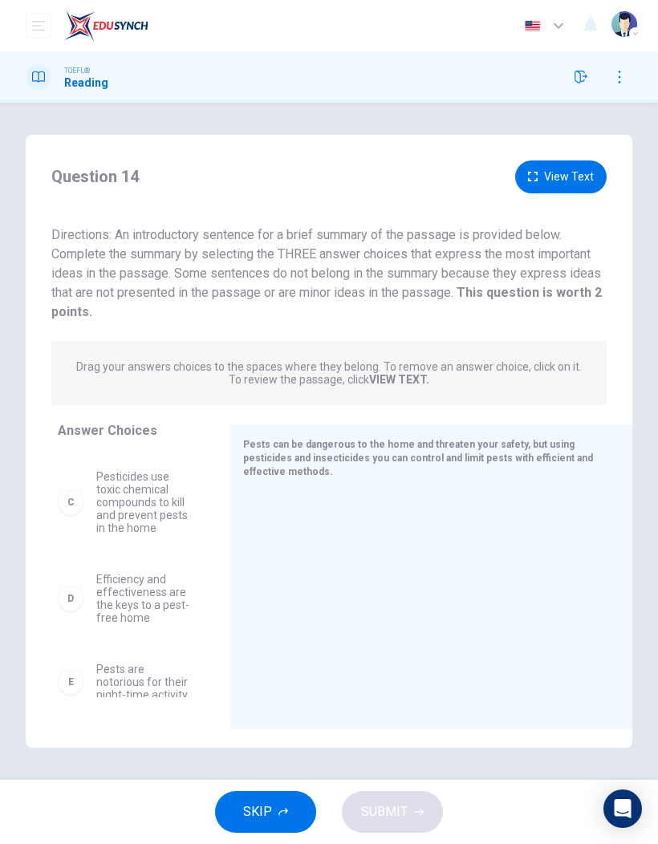
scroll to position [188, 0]
click at [71, 613] on div "D" at bounding box center [71, 609] width 26 height 26
click at [72, 604] on div "D" at bounding box center [71, 609] width 26 height 26
click at [71, 603] on div "D" at bounding box center [71, 609] width 26 height 26
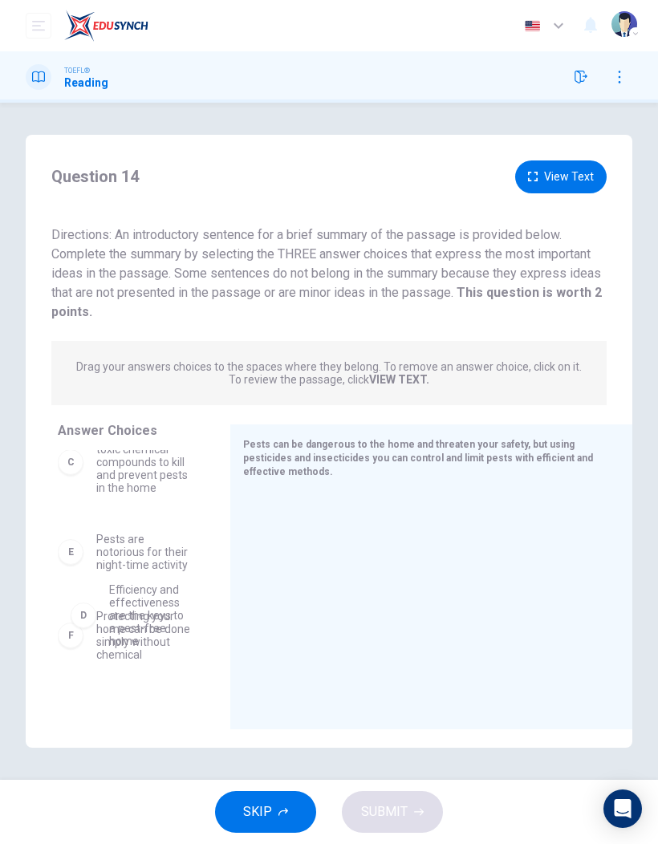
scroll to position [239, 0]
click at [86, 571] on div "D Efficiency and effectiveness are the keys to a pest-free home" at bounding box center [125, 557] width 134 height 51
click at [71, 554] on div "D" at bounding box center [71, 555] width 26 height 26
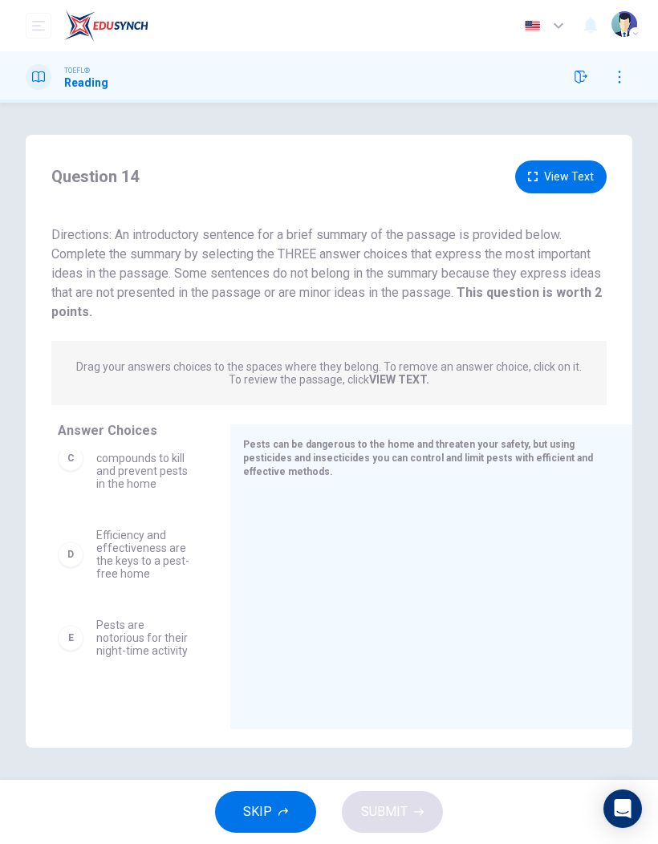
scroll to position [244, 0]
click at [114, 552] on span "Efficiency and effectiveness are the keys to a pest-free home" at bounding box center [143, 552] width 95 height 51
click at [71, 558] on div "D" at bounding box center [71, 553] width 26 height 26
click at [77, 547] on div "D" at bounding box center [71, 553] width 26 height 26
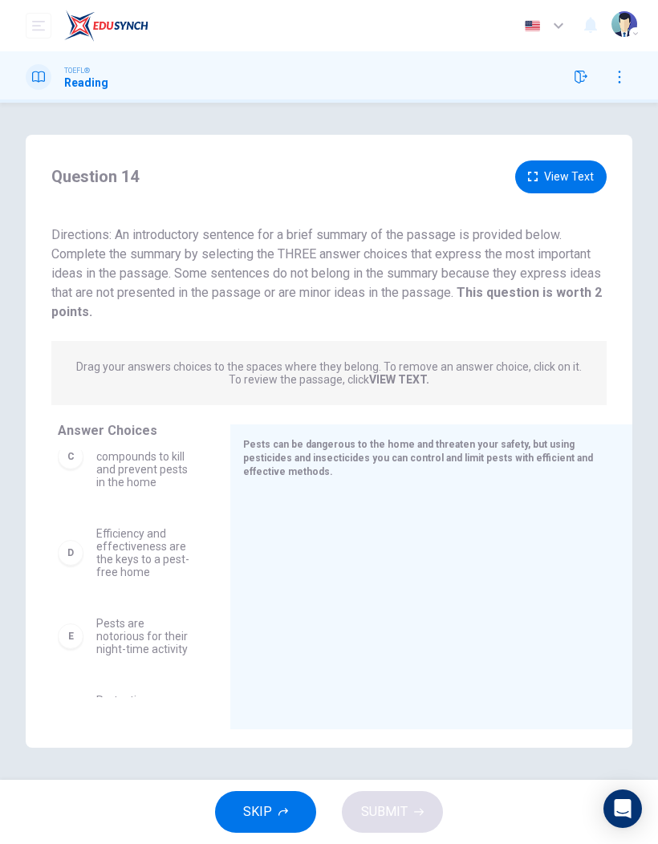
click at [77, 549] on div "D" at bounding box center [71, 553] width 26 height 26
click at [80, 550] on div "D" at bounding box center [71, 553] width 26 height 26
click at [64, 541] on div "D" at bounding box center [71, 553] width 26 height 26
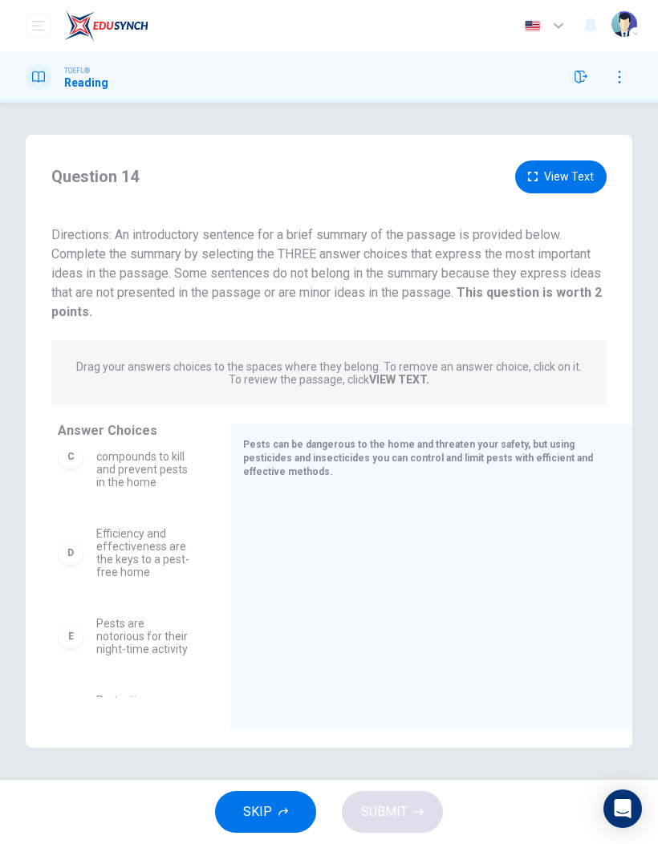
click at [84, 457] on div "C Pesticides use toxic chemical compounds to kill and prevent pests in the home" at bounding box center [125, 456] width 134 height 64
click at [71, 544] on div "D" at bounding box center [71, 553] width 26 height 26
click at [569, 189] on button "View Text" at bounding box center [560, 176] width 91 height 33
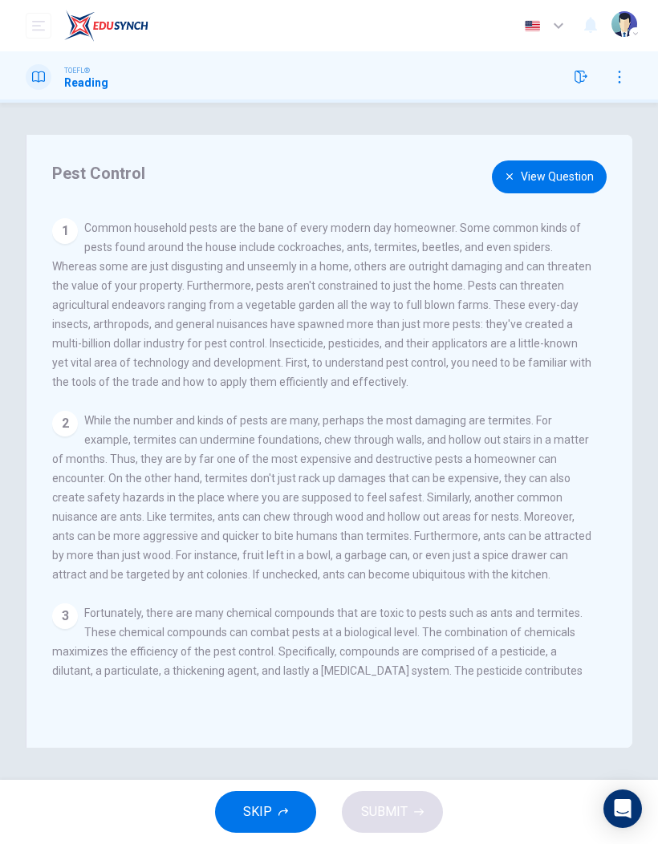
click at [504, 181] on button "View Question" at bounding box center [549, 176] width 115 height 33
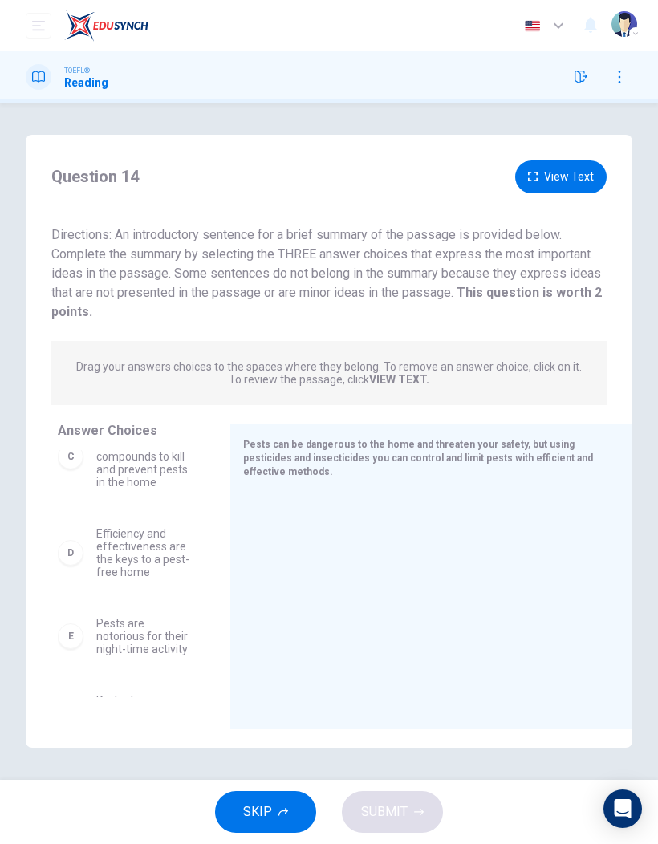
click at [78, 461] on div "C" at bounding box center [71, 457] width 26 height 26
click at [76, 551] on div "D" at bounding box center [71, 553] width 26 height 26
click at [75, 550] on div "D" at bounding box center [71, 553] width 26 height 26
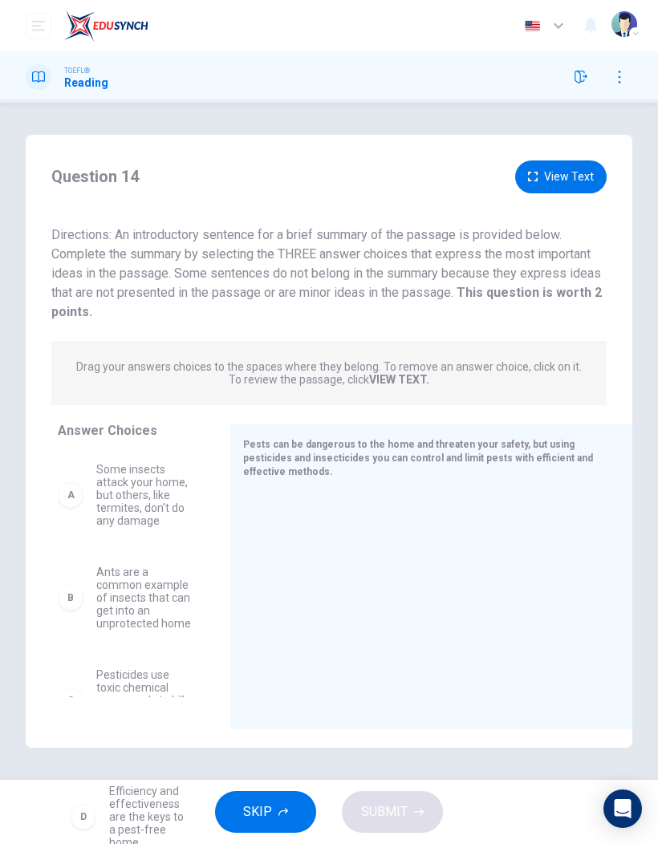
scroll to position [0, 0]
click at [272, 795] on button "SKIP" at bounding box center [265, 812] width 101 height 42
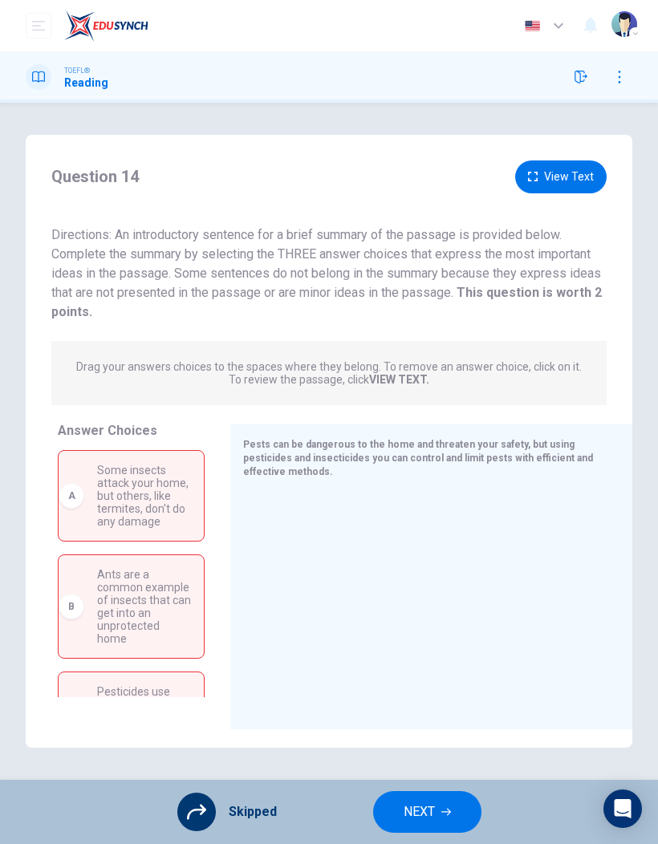
click at [388, 810] on button "NEXT" at bounding box center [427, 812] width 108 height 42
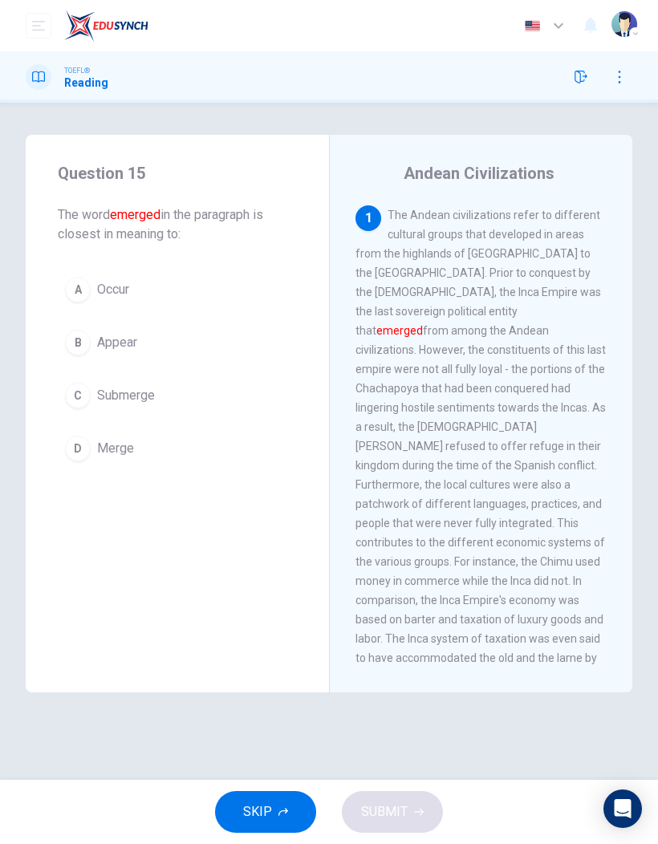
click at [579, 85] on button "button" at bounding box center [581, 77] width 26 height 26
